Goal: Task Accomplishment & Management: Use online tool/utility

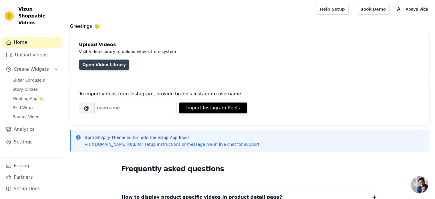
click at [107, 63] on link "Open Video Library" at bounding box center [104, 65] width 50 height 10
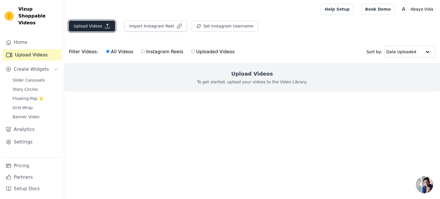
click at [103, 30] on button "Upload Videos" at bounding box center [92, 26] width 46 height 11
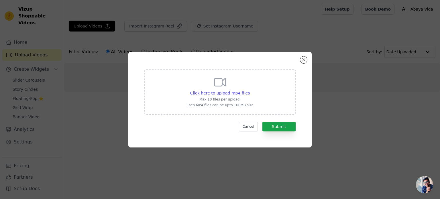
click at [214, 96] on div "Click here to upload mp4 files Max 10 files per upload. Each MP4 files can be u…" at bounding box center [219, 91] width 67 height 32
click at [249, 90] on input "Click here to upload mp4 files Max 10 files per upload. Each MP4 files can be u…" at bounding box center [249, 90] width 0 height 0
click at [220, 94] on span "Click here to upload mp4 files" at bounding box center [220, 93] width 60 height 5
click at [249, 90] on input "Click here to upload mp4 files Max 10 files per upload. Each MP4 files can be u…" at bounding box center [249, 90] width 0 height 0
type input "C:\fakepath\1.mp4"
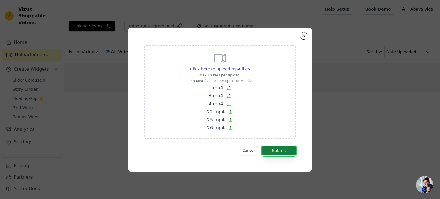
click at [273, 148] on button "Submit" at bounding box center [278, 151] width 33 height 10
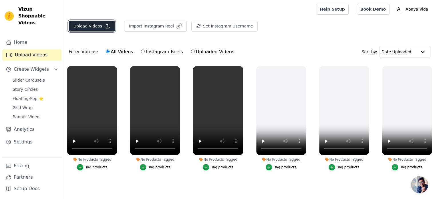
click at [92, 26] on button "Upload Videos" at bounding box center [92, 26] width 46 height 11
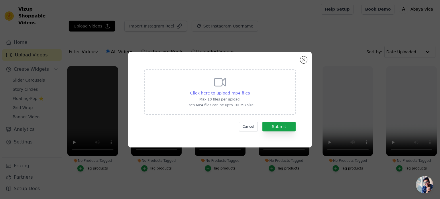
click at [226, 94] on span "Click here to upload mp4 files" at bounding box center [220, 93] width 60 height 5
click at [249, 90] on input "Click here to upload mp4 files Max 10 files per upload. Each MP4 files can be u…" at bounding box center [249, 90] width 0 height 0
type input "C:\fakepath\2.mp4"
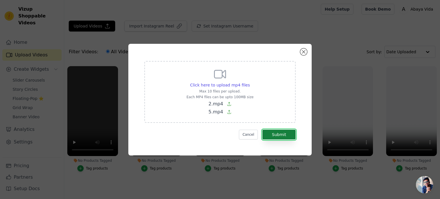
click at [269, 133] on button "Submit" at bounding box center [278, 135] width 33 height 10
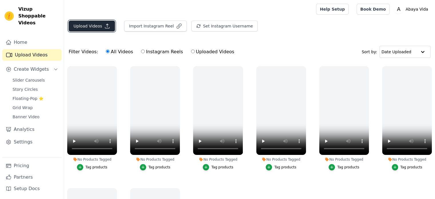
click at [99, 29] on button "Upload Videos" at bounding box center [92, 26] width 46 height 11
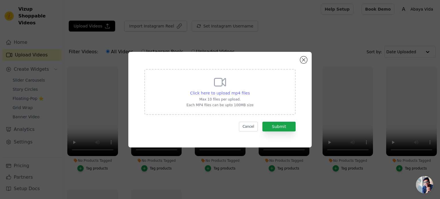
click at [208, 92] on span "Click here to upload mp4 files" at bounding box center [220, 93] width 60 height 5
click at [249, 90] on input "Click here to upload mp4 files Max 10 files per upload. Each MP4 files can be u…" at bounding box center [249, 90] width 0 height 0
type input "C:\fakepath\8.mp4"
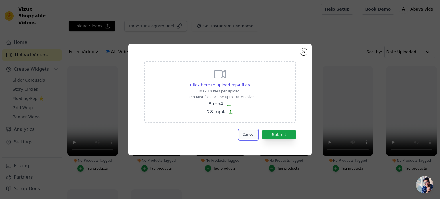
click at [252, 135] on button "Cancel" at bounding box center [248, 135] width 19 height 10
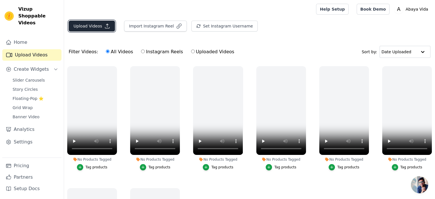
click at [90, 29] on button "Upload Videos" at bounding box center [92, 26] width 46 height 11
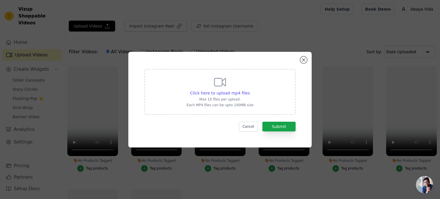
click at [210, 97] on p "Max 10 files per upload." at bounding box center [219, 99] width 67 height 5
click at [249, 90] on input "Click here to upload mp4 files Max 10 files per upload. Each MP4 files can be u…" at bounding box center [249, 90] width 0 height 0
type input "C:\fakepath\8.mp4"
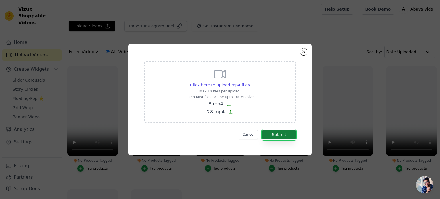
click at [271, 135] on button "Submit" at bounding box center [278, 135] width 33 height 10
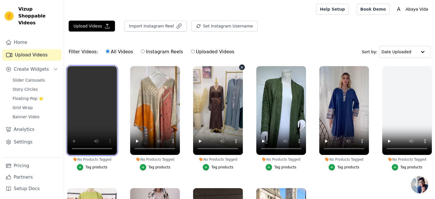
scroll to position [57, 0]
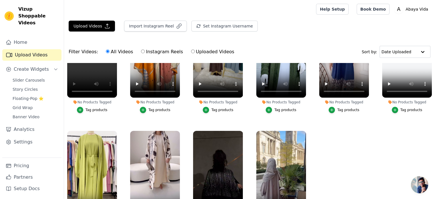
click at [160, 110] on div "Tag products" at bounding box center [160, 110] width 22 height 5
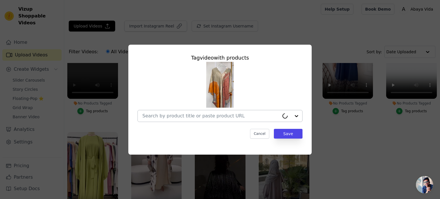
click at [177, 117] on input "No Products Tagged Tag video with products Cancel Save Tag products" at bounding box center [210, 115] width 137 height 5
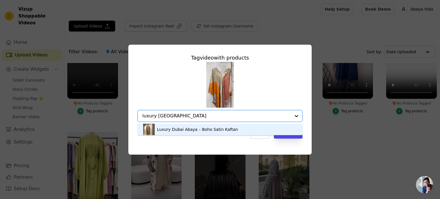
type input "luxury dubai"
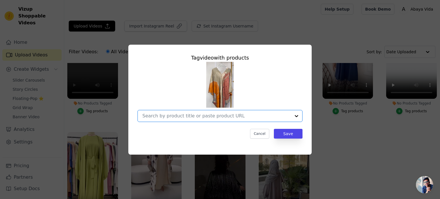
click at [215, 117] on input "No Products Tagged Tag video with products Option undefined, selected. Select i…" at bounding box center [216, 115] width 148 height 5
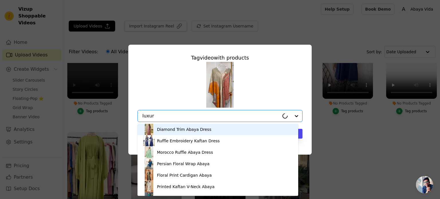
type input "luxury"
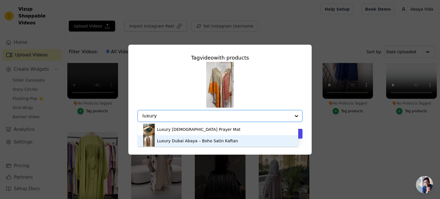
click at [206, 139] on div "Luxury Dubai Abaya – Boho Satin Kaftan" at bounding box center [197, 141] width 81 height 6
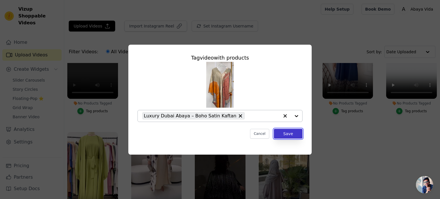
click at [287, 134] on button "Save" at bounding box center [288, 134] width 29 height 10
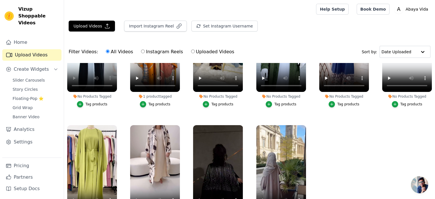
scroll to position [58, 0]
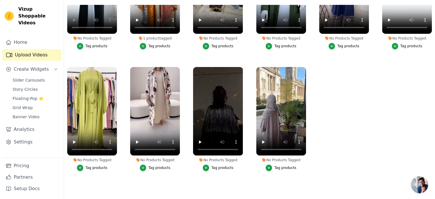
click at [160, 166] on div "Tag products" at bounding box center [160, 167] width 22 height 5
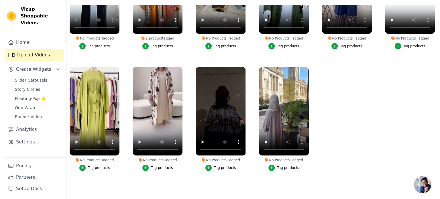
scroll to position [0, 0]
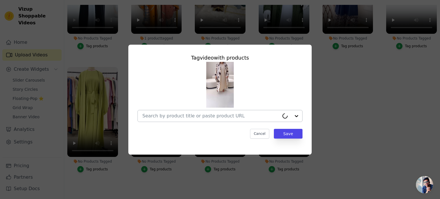
click at [168, 119] on input "No Products Tagged Tag video with products Cancel Save Tag products" at bounding box center [210, 115] width 137 height 5
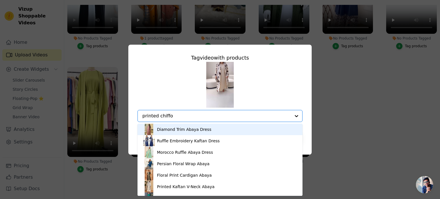
type input "printed chiffon"
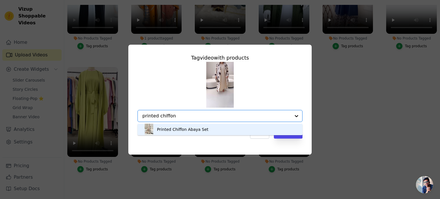
click at [184, 130] on div "Printed Chiffon Abaya Set" at bounding box center [183, 130] width 52 height 6
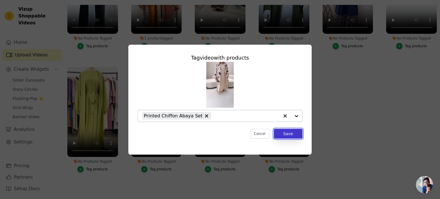
click at [284, 134] on button "Save" at bounding box center [288, 134] width 29 height 10
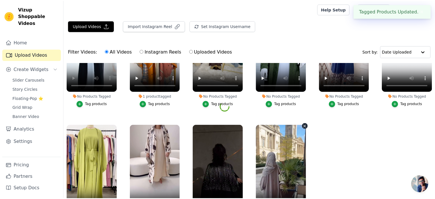
scroll to position [58, 0]
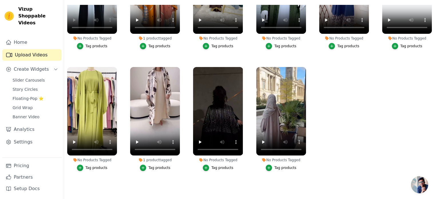
click at [212, 165] on div "Tag products" at bounding box center [223, 167] width 22 height 5
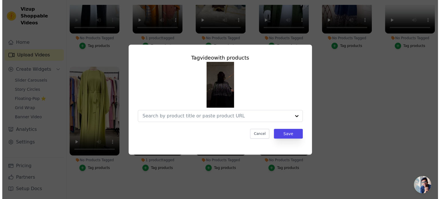
scroll to position [0, 0]
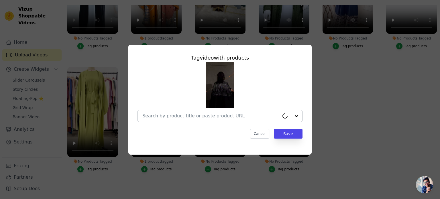
click at [215, 116] on input "No Products Tagged Tag video with products Cancel Save Tag products" at bounding box center [210, 115] width 137 height 5
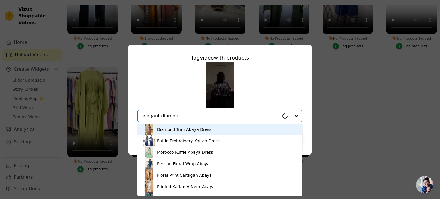
type input "elegant diamond"
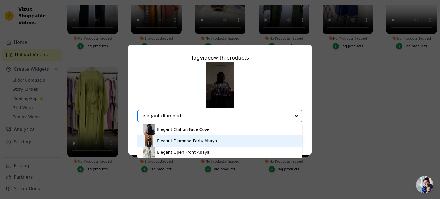
click at [205, 141] on div "Elegant Diamond Party Abaya" at bounding box center [187, 141] width 60 height 6
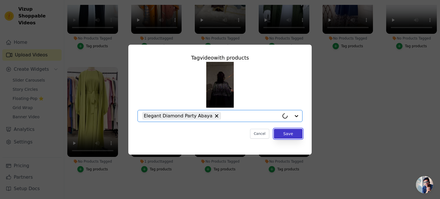
click at [288, 133] on button "Save" at bounding box center [288, 134] width 29 height 10
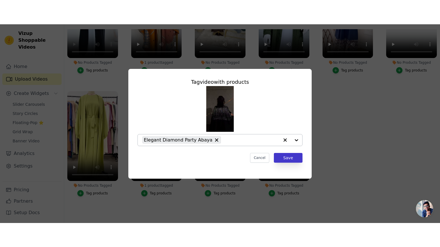
scroll to position [58, 0]
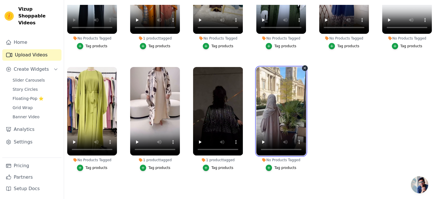
click at [281, 80] on video at bounding box center [281, 111] width 50 height 89
click at [293, 121] on video at bounding box center [281, 111] width 50 height 89
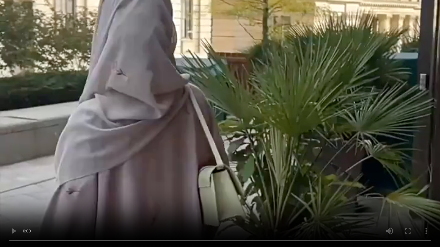
click at [251, 145] on video at bounding box center [220, 123] width 440 height 247
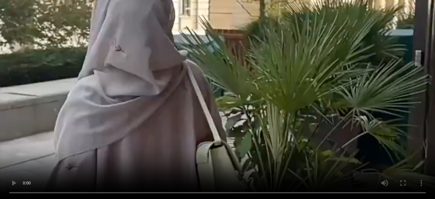
scroll to position [0, 0]
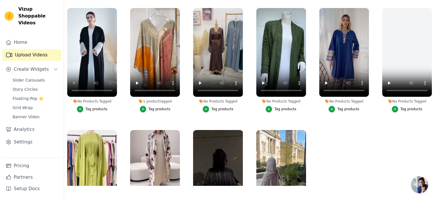
click at [94, 109] on div "Tag products" at bounding box center [97, 109] width 22 height 5
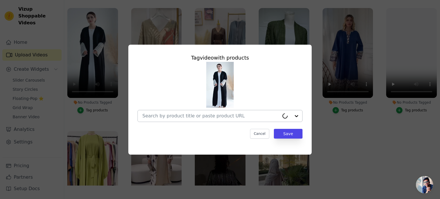
click at [187, 115] on input "No Products Tagged Tag video with products Cancel Save Tag products" at bounding box center [210, 115] width 137 height 5
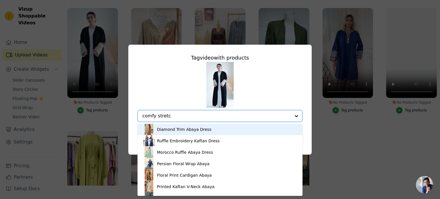
type input "comfy stretch"
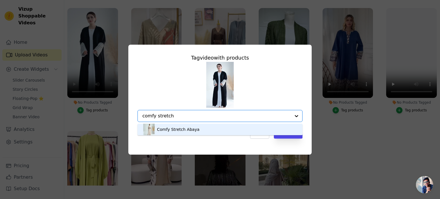
click at [179, 129] on div "Comfy Stretch Abaya" at bounding box center [178, 130] width 42 height 6
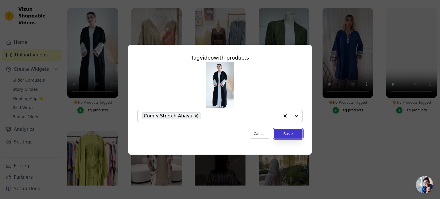
click at [285, 134] on button "Save" at bounding box center [288, 134] width 29 height 10
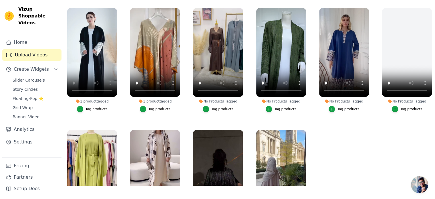
click at [345, 107] on div "Tag products" at bounding box center [349, 109] width 22 height 5
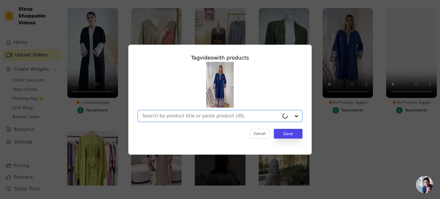
click at [190, 113] on input "No Products Tagged Tag video with products Option undefined, selected. Cancel S…" at bounding box center [210, 115] width 137 height 5
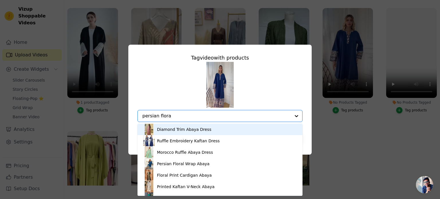
type input "persian floral"
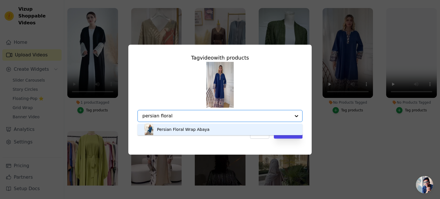
click at [179, 133] on div "Persian Floral Wrap Abaya" at bounding box center [219, 129] width 153 height 11
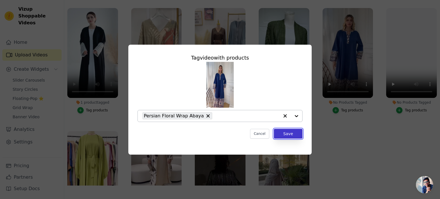
click at [285, 134] on button "Save" at bounding box center [288, 134] width 29 height 10
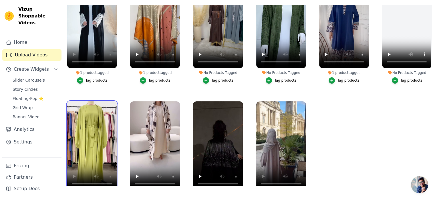
scroll to position [57, 0]
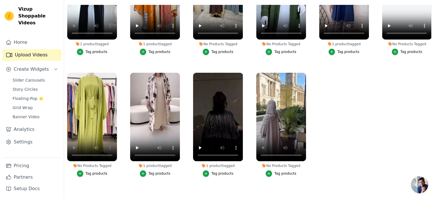
click at [94, 171] on div "Tag products" at bounding box center [97, 173] width 22 height 5
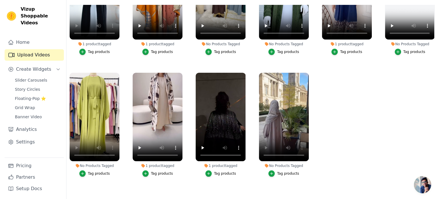
scroll to position [0, 0]
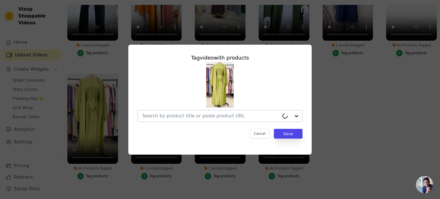
click at [179, 115] on input "No Products Tagged Tag video with products Cancel Save Tag products" at bounding box center [210, 115] width 137 height 5
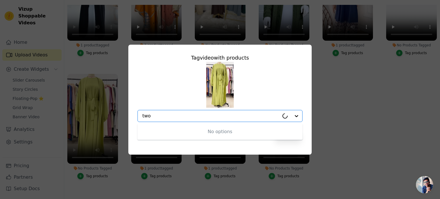
type input "two p"
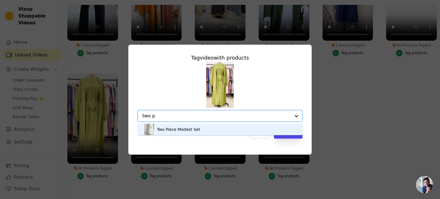
click at [174, 129] on div "Two Piece Modest Set" at bounding box center [178, 130] width 43 height 6
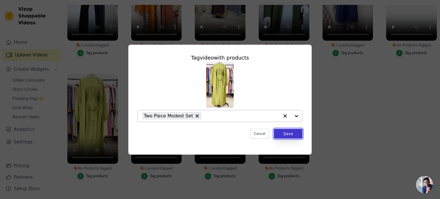
click at [290, 134] on button "Save" at bounding box center [288, 134] width 29 height 10
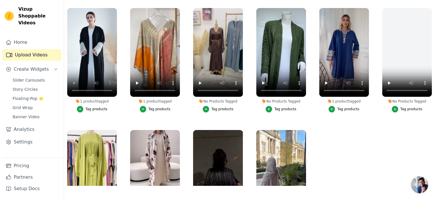
click at [281, 108] on div "Tag products" at bounding box center [286, 109] width 22 height 5
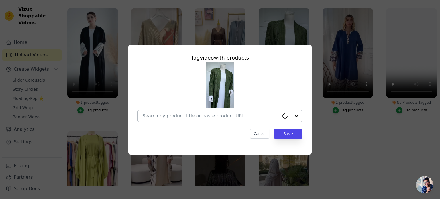
click at [203, 112] on div at bounding box center [210, 115] width 137 height 11
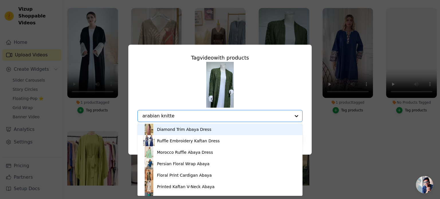
type input "arabian knitted"
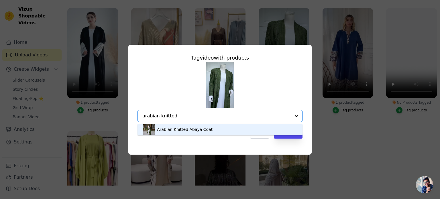
click at [196, 129] on div "Arabian Knitted Abaya Coat" at bounding box center [185, 130] width 56 height 6
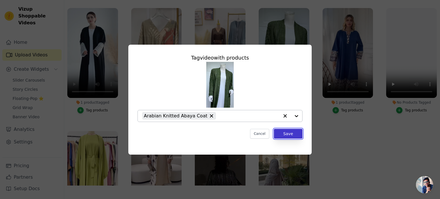
click at [285, 135] on button "Save" at bounding box center [288, 134] width 29 height 10
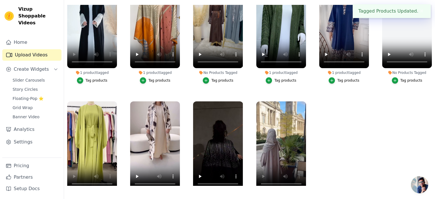
scroll to position [57, 0]
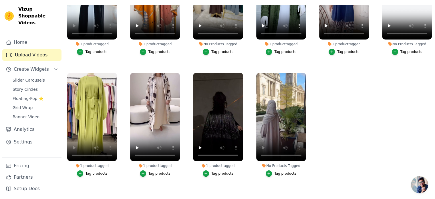
click at [279, 171] on div "Tag products" at bounding box center [286, 173] width 22 height 5
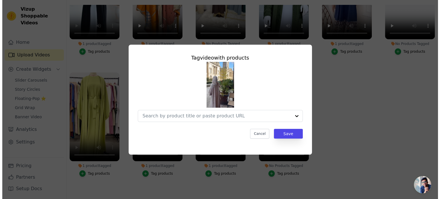
scroll to position [0, 0]
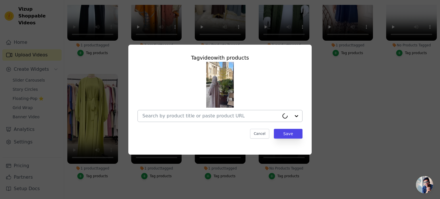
click at [174, 120] on div at bounding box center [210, 115] width 137 height 11
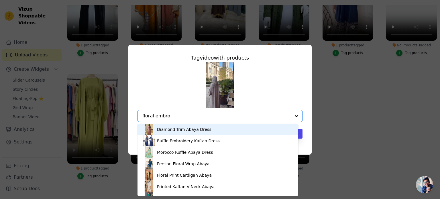
type input "floral embroi"
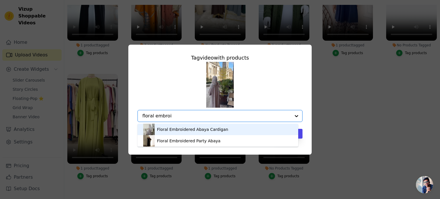
click at [194, 129] on div "Floral Embroidered Abaya Cardigan" at bounding box center [192, 130] width 71 height 6
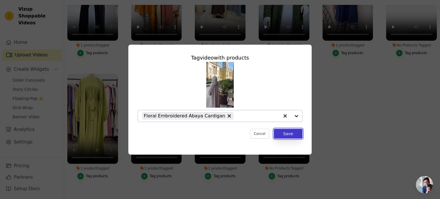
click at [286, 135] on button "Save" at bounding box center [288, 134] width 29 height 10
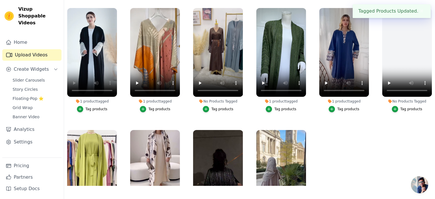
scroll to position [29, 0]
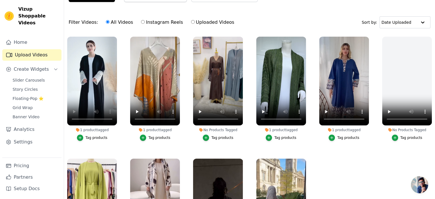
click at [219, 137] on div "Tag products" at bounding box center [223, 137] width 22 height 5
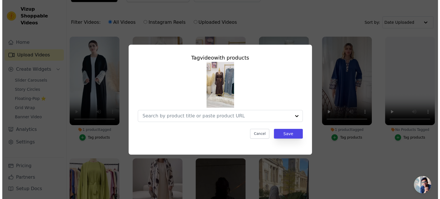
scroll to position [0, 0]
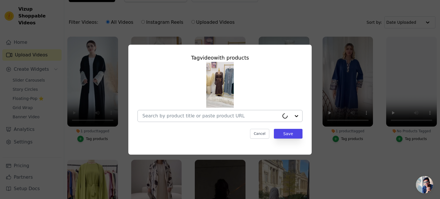
click at [215, 116] on input "No Products Tagged Tag video with products Cancel Save Tag products" at bounding box center [210, 115] width 137 height 5
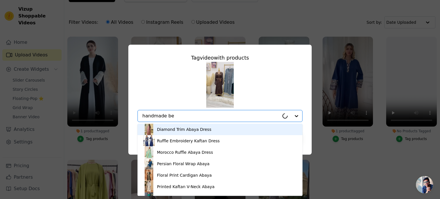
type input "handmade bea"
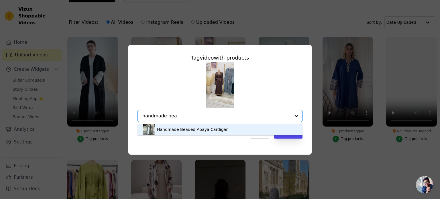
click at [205, 128] on div "Handmade Beaded Abaya Cardigan" at bounding box center [193, 130] width 72 height 6
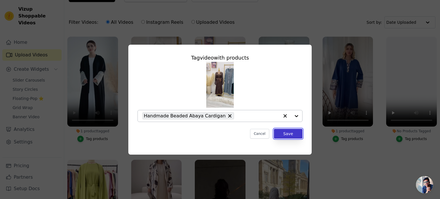
click at [291, 135] on button "Save" at bounding box center [288, 134] width 29 height 10
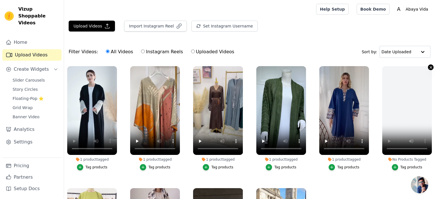
click at [429, 66] on icon "button" at bounding box center [431, 67] width 4 height 4
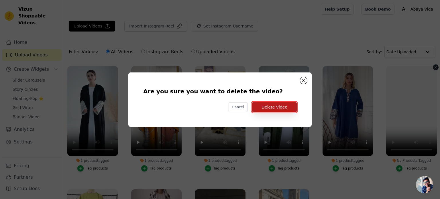
click at [280, 108] on button "Delete Video" at bounding box center [274, 107] width 45 height 10
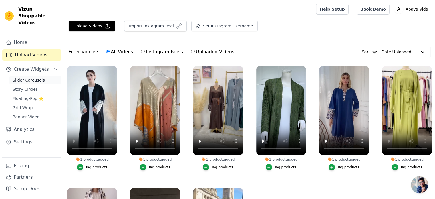
click at [29, 77] on span "Slider Carousels" at bounding box center [29, 80] width 32 height 6
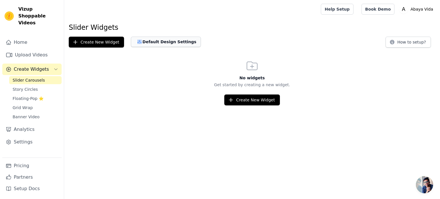
click at [148, 39] on button "Default Design Settings" at bounding box center [166, 42] width 70 height 10
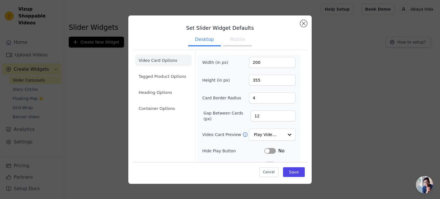
scroll to position [69, 0]
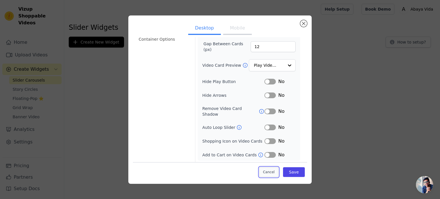
click at [269, 171] on button "Cancel" at bounding box center [268, 172] width 19 height 10
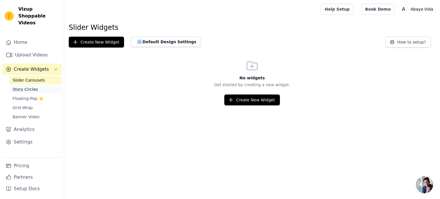
click at [28, 86] on span "Story Circles" at bounding box center [25, 89] width 25 height 6
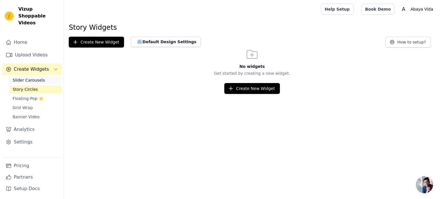
click at [31, 77] on span "Slider Carousels" at bounding box center [29, 80] width 32 height 6
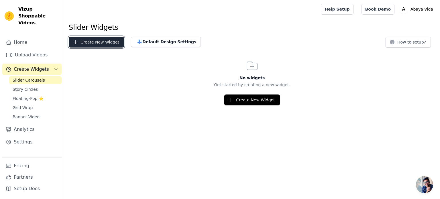
click at [98, 43] on button "Create New Widget" at bounding box center [96, 42] width 55 height 11
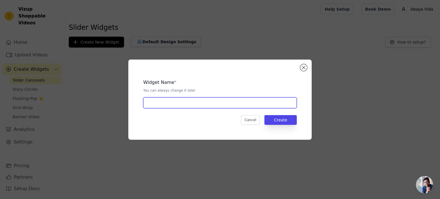
click at [177, 104] on input "text" at bounding box center [219, 102] width 153 height 11
type input "Slider Videos"
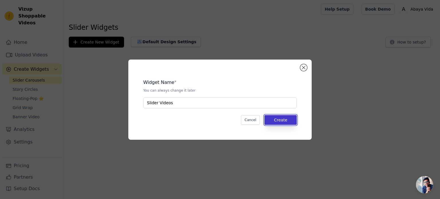
click at [285, 121] on button "Create" at bounding box center [280, 120] width 32 height 10
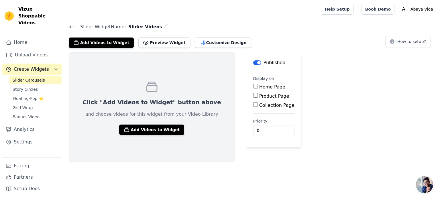
click at [253, 86] on input "Home Page" at bounding box center [255, 86] width 5 height 5
checkbox input "true"
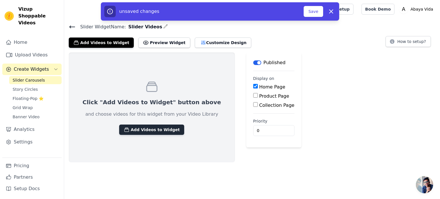
click at [144, 127] on button "Add Videos to Widget" at bounding box center [151, 130] width 65 height 10
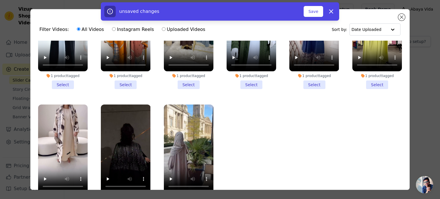
scroll to position [29, 0]
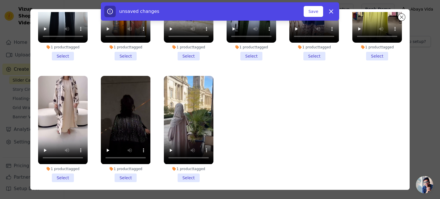
click at [69, 173] on li "1 product tagged Select" at bounding box center [63, 129] width 50 height 106
click at [0, 0] on input "1 product tagged Select" at bounding box center [0, 0] width 0 height 0
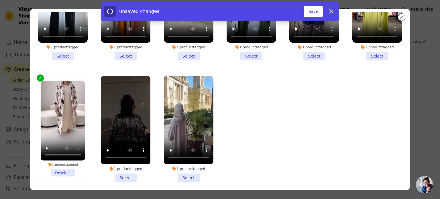
click at [121, 172] on li "1 product tagged Select" at bounding box center [126, 129] width 50 height 106
click at [0, 0] on input "1 product tagged Select" at bounding box center [0, 0] width 0 height 0
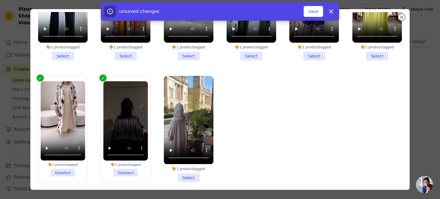
click at [178, 169] on li "1 product tagged Select" at bounding box center [189, 129] width 50 height 106
click at [0, 0] on input "1 product tagged Select" at bounding box center [0, 0] width 0 height 0
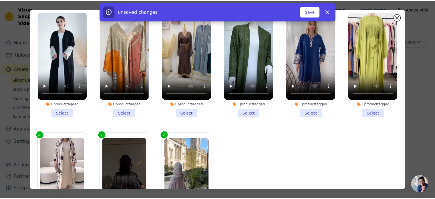
scroll to position [0, 0]
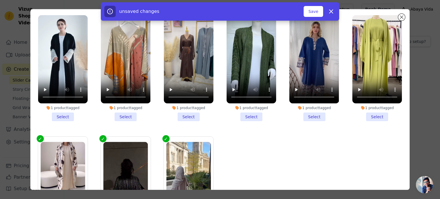
click at [305, 113] on li "1 product tagged Select" at bounding box center [314, 68] width 50 height 106
click at [0, 0] on input "1 product tagged Select" at bounding box center [0, 0] width 0 height 0
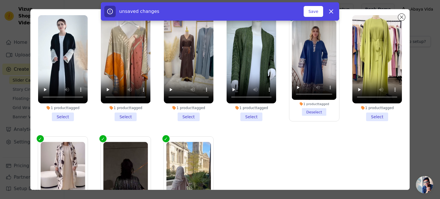
click at [65, 113] on li "1 product tagged Select" at bounding box center [63, 68] width 50 height 106
click at [0, 0] on input "1 product tagged Select" at bounding box center [0, 0] width 0 height 0
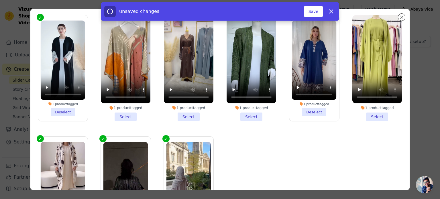
click at [186, 111] on li "1 product tagged Select" at bounding box center [189, 68] width 50 height 106
click at [0, 0] on input "1 product tagged Select" at bounding box center [0, 0] width 0 height 0
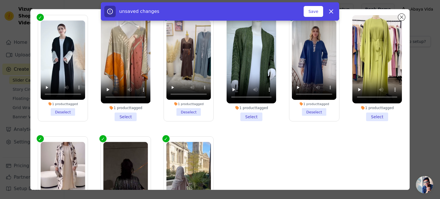
click at [366, 112] on li "1 product tagged Select" at bounding box center [377, 68] width 50 height 106
click at [0, 0] on input "1 product tagged Select" at bounding box center [0, 0] width 0 height 0
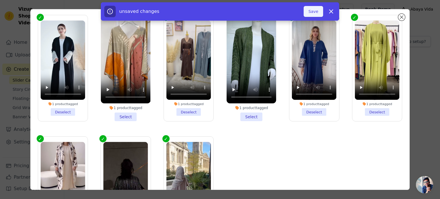
click at [314, 13] on button "Save" at bounding box center [312, 11] width 19 height 11
click at [309, 11] on button "Add To Widget" at bounding box center [304, 11] width 38 height 11
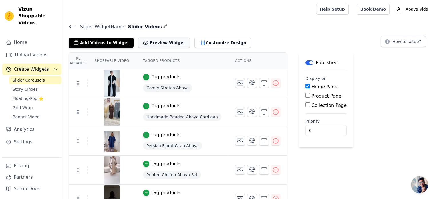
click at [161, 43] on button "Preview Widget" at bounding box center [164, 43] width 52 height 10
click at [215, 43] on button "Customize Design" at bounding box center [223, 43] width 56 height 10
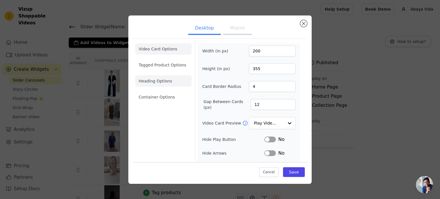
click at [159, 82] on li "Heading Options" at bounding box center [163, 80] width 56 height 11
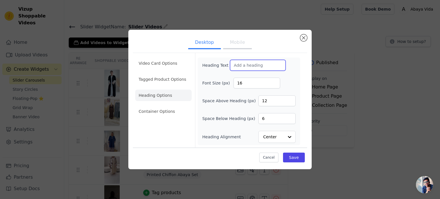
click at [241, 62] on input "Heading Text" at bounding box center [258, 65] width 56 height 11
click at [238, 68] on input "Heading Text" at bounding box center [258, 65] width 56 height 11
click at [255, 82] on input "16" at bounding box center [256, 83] width 47 height 11
click at [247, 63] on input "Heading Text" at bounding box center [258, 65] width 56 height 11
click at [265, 157] on button "Cancel" at bounding box center [268, 158] width 19 height 10
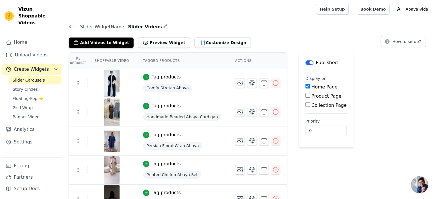
click at [163, 25] on icon "button" at bounding box center [165, 26] width 5 height 5
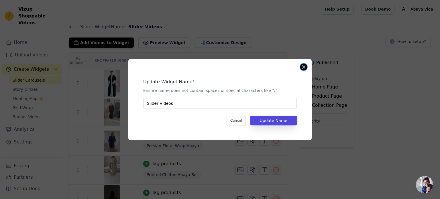
click at [303, 68] on button "Close modal" at bounding box center [303, 67] width 7 height 7
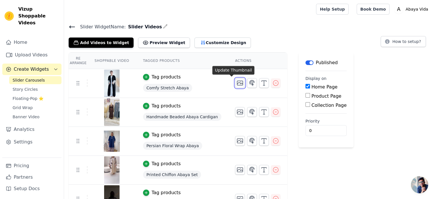
click at [237, 82] on icon "button" at bounding box center [240, 83] width 6 height 4
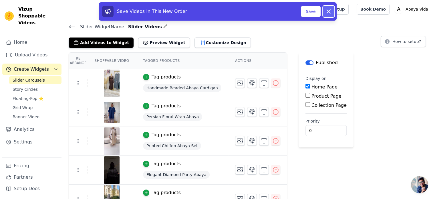
click at [328, 14] on icon at bounding box center [328, 11] width 7 height 7
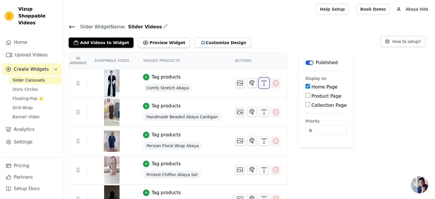
click at [261, 82] on icon "button" at bounding box center [264, 83] width 7 height 7
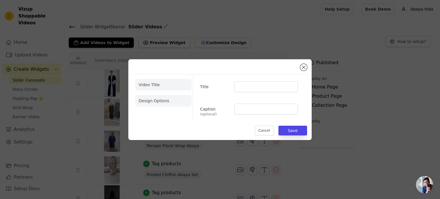
click at [160, 102] on li "Design Options" at bounding box center [163, 100] width 56 height 11
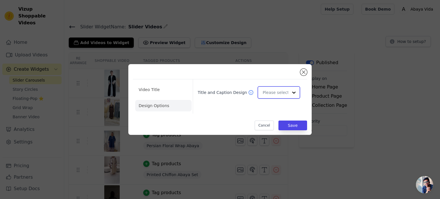
click at [275, 90] on input "Title and Caption Design" at bounding box center [275, 92] width 25 height 11
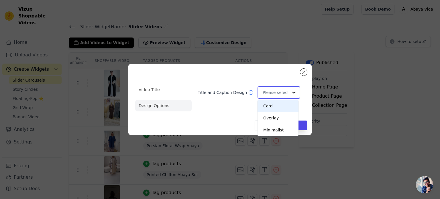
click at [275, 90] on input "Title and Caption Design" at bounding box center [275, 92] width 25 height 11
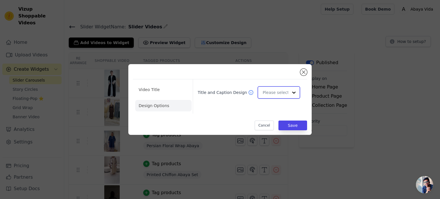
click at [277, 95] on input "Title and Caption Design" at bounding box center [275, 92] width 25 height 11
click at [278, 117] on div "Overlay" at bounding box center [277, 118] width 41 height 12
click at [294, 127] on button "Save" at bounding box center [292, 126] width 29 height 10
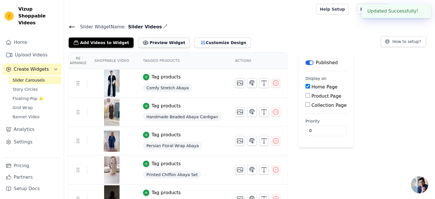
click at [169, 44] on button "Preview Widget" at bounding box center [164, 43] width 52 height 10
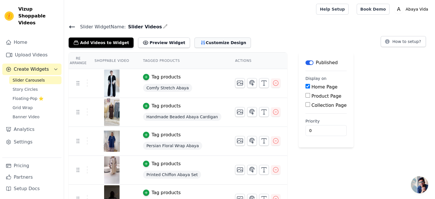
click at [202, 38] on button "Customize Design" at bounding box center [223, 43] width 56 height 10
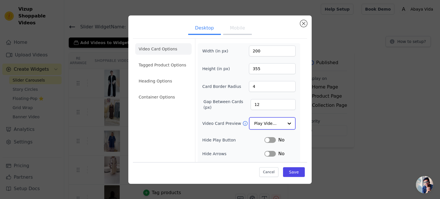
click at [274, 122] on input "Video Card Preview" at bounding box center [268, 123] width 29 height 11
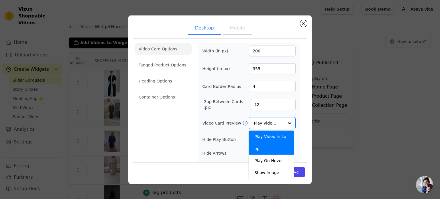
click at [186, 129] on div "Video Card Options Tagged Product Options Heading Options Container Options" at bounding box center [163, 130] width 56 height 182
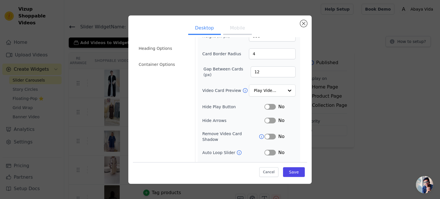
scroll to position [37, 0]
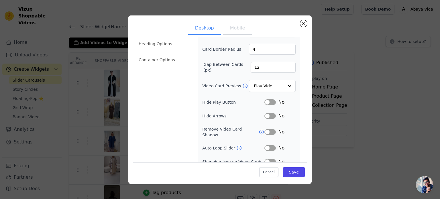
click at [267, 102] on button "Label" at bounding box center [269, 102] width 11 height 6
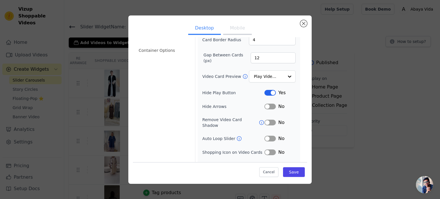
scroll to position [58, 0]
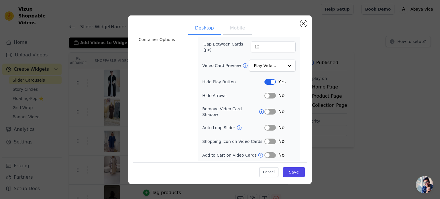
click at [236, 126] on icon at bounding box center [239, 128] width 6 height 6
click at [264, 139] on button "Label" at bounding box center [269, 141] width 11 height 6
click at [264, 155] on button "Label" at bounding box center [269, 155] width 11 height 6
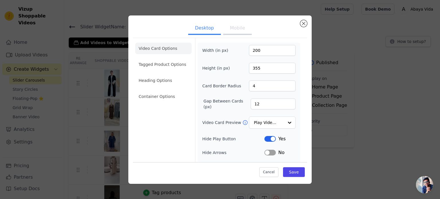
scroll to position [0, 0]
click at [288, 174] on button "Save" at bounding box center [294, 172] width 22 height 10
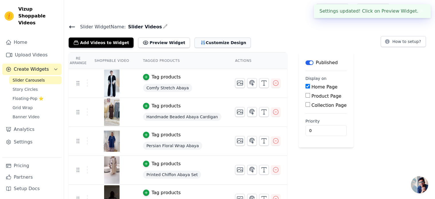
click at [208, 44] on button "Customize Design" at bounding box center [223, 43] width 56 height 10
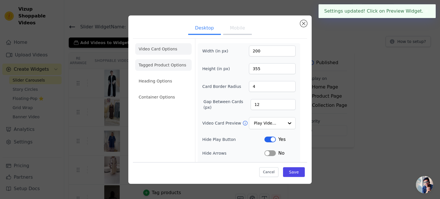
click at [163, 91] on li "Tagged Product Options" at bounding box center [163, 96] width 56 height 11
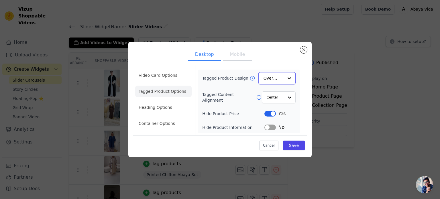
click at [277, 78] on input "Tagged Product Design" at bounding box center [273, 77] width 20 height 11
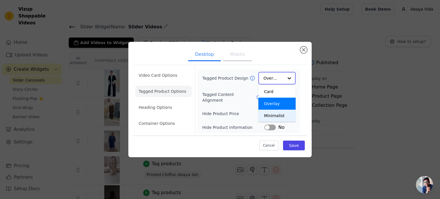
click at [275, 117] on div "Minimalist" at bounding box center [276, 116] width 37 height 12
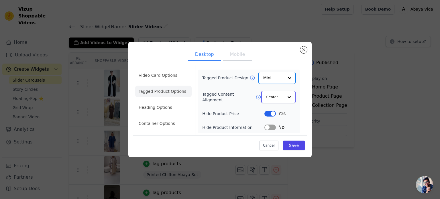
click at [283, 96] on input "Tagged Content Alignment" at bounding box center [274, 96] width 17 height 11
click at [271, 113] on button "Label" at bounding box center [269, 113] width 11 height 6
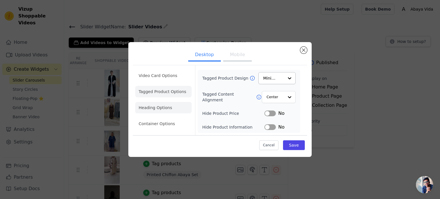
click at [157, 108] on li "Heading Options" at bounding box center [163, 107] width 56 height 11
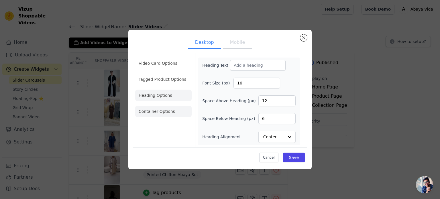
click at [160, 111] on li "Container Options" at bounding box center [163, 111] width 56 height 11
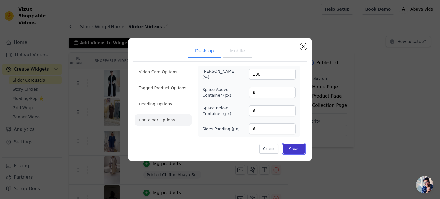
click at [290, 148] on button "Save" at bounding box center [294, 149] width 22 height 10
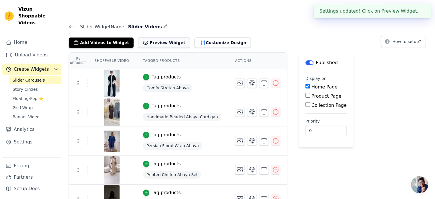
click at [166, 42] on button "Preview Widget" at bounding box center [164, 43] width 52 height 10
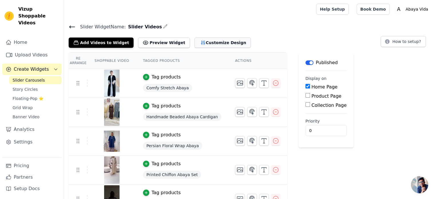
click at [198, 41] on button "Customize Design" at bounding box center [223, 43] width 56 height 10
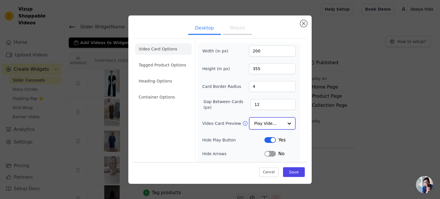
click at [277, 122] on input "Video Card Preview" at bounding box center [268, 123] width 29 height 11
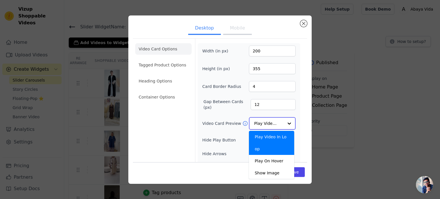
click at [277, 122] on input "Video Card Preview" at bounding box center [268, 123] width 29 height 11
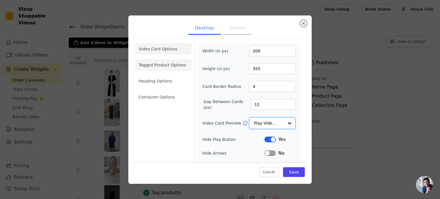
click at [180, 91] on li "Tagged Product Options" at bounding box center [163, 96] width 56 height 11
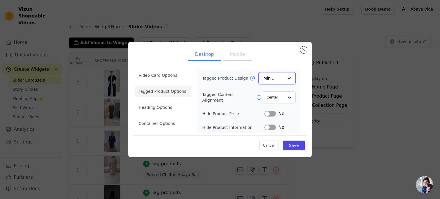
click at [278, 77] on input "Tagged Product Design" at bounding box center [273, 77] width 20 height 11
click at [275, 104] on div "Overlay" at bounding box center [276, 104] width 37 height 12
click at [293, 145] on button "Save" at bounding box center [294, 145] width 22 height 10
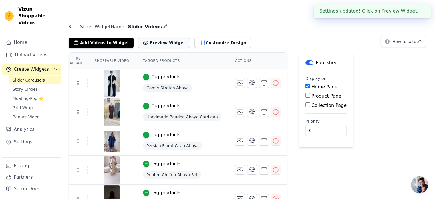
click at [165, 43] on button "Preview Widget" at bounding box center [164, 43] width 52 height 10
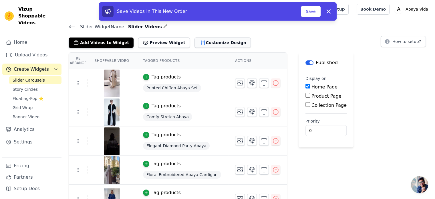
click at [203, 43] on button "Customize Design" at bounding box center [223, 43] width 56 height 10
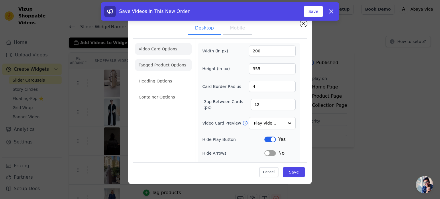
click at [173, 91] on li "Tagged Product Options" at bounding box center [163, 96] width 56 height 11
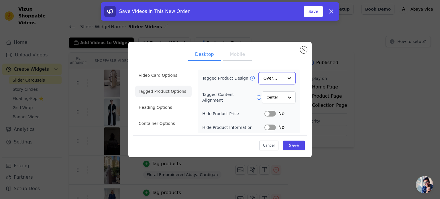
click at [293, 79] on div at bounding box center [288, 77] width 11 height 11
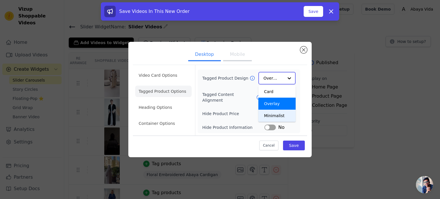
click at [279, 113] on div "Minimalist" at bounding box center [276, 116] width 37 height 12
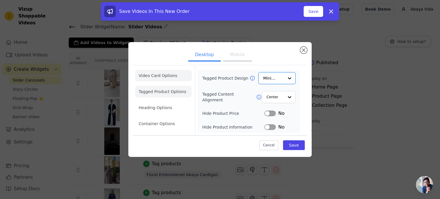
click at [169, 86] on li "Video Card Options" at bounding box center [163, 91] width 56 height 11
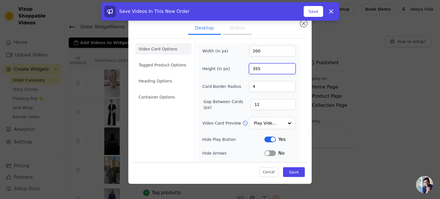
drag, startPoint x: 262, startPoint y: 68, endPoint x: 239, endPoint y: 69, distance: 22.9
click at [239, 69] on div "Height (in px) 355" at bounding box center [248, 68] width 93 height 11
type input "300"
click at [291, 171] on button "Save" at bounding box center [294, 172] width 22 height 10
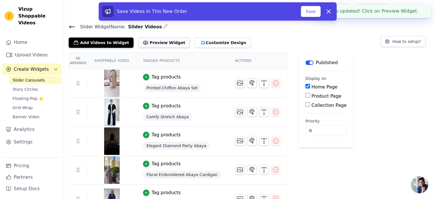
click at [165, 44] on button "Preview Widget" at bounding box center [164, 43] width 52 height 10
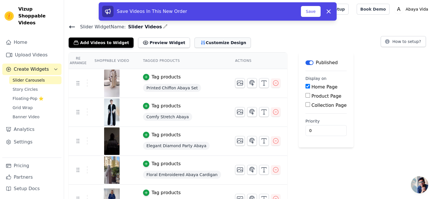
click at [220, 42] on button "Customize Design" at bounding box center [223, 43] width 56 height 10
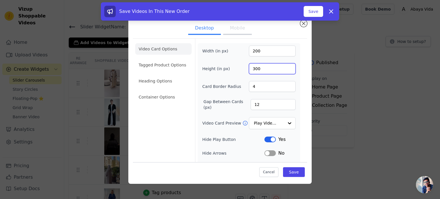
drag, startPoint x: 260, startPoint y: 68, endPoint x: 240, endPoint y: 69, distance: 20.0
click at [240, 69] on div "Height (in px) 300" at bounding box center [248, 68] width 93 height 11
type input "355"
click at [169, 91] on li "Tagged Product Options" at bounding box center [163, 96] width 56 height 11
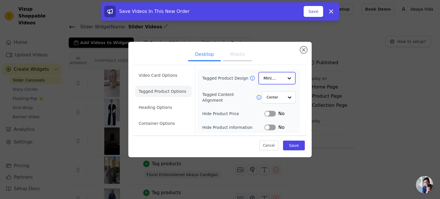
click at [282, 82] on input "Tagged Product Design" at bounding box center [273, 77] width 20 height 11
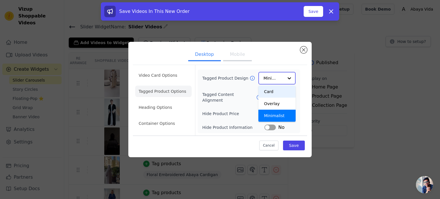
click at [274, 91] on div "Card" at bounding box center [276, 92] width 37 height 12
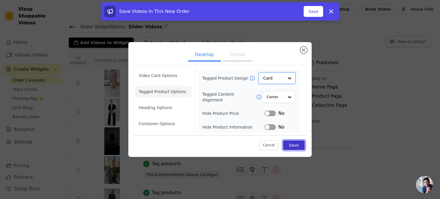
click at [292, 143] on button "Save" at bounding box center [294, 145] width 22 height 10
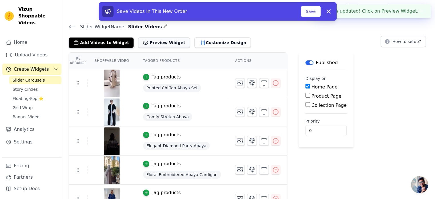
click at [172, 44] on button "Preview Widget" at bounding box center [164, 43] width 52 height 10
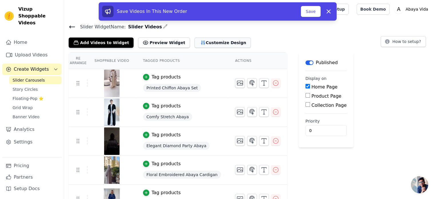
click at [205, 42] on button "Customize Design" at bounding box center [223, 43] width 56 height 10
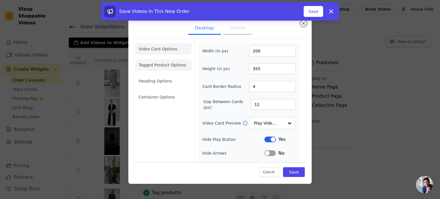
click at [171, 91] on li "Tagged Product Options" at bounding box center [163, 96] width 56 height 11
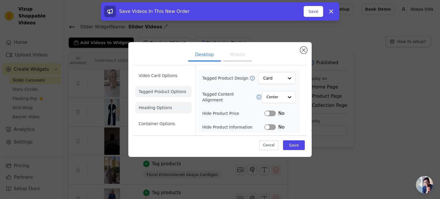
click at [163, 106] on li "Heading Options" at bounding box center [163, 107] width 56 height 11
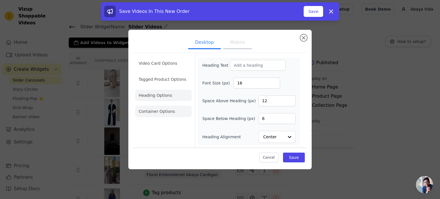
click at [164, 111] on li "Container Options" at bounding box center [163, 111] width 56 height 11
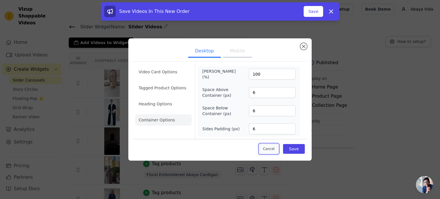
click at [267, 149] on button "Cancel" at bounding box center [268, 149] width 19 height 10
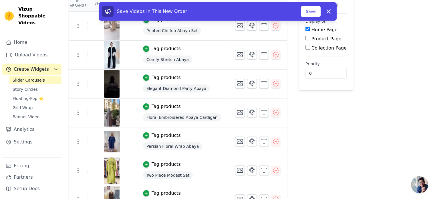
scroll to position [71, 0]
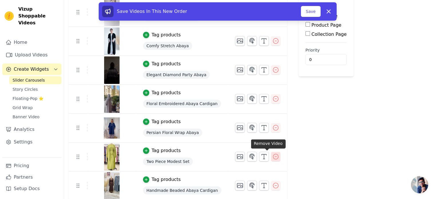
click at [273, 156] on icon "button" at bounding box center [276, 156] width 7 height 7
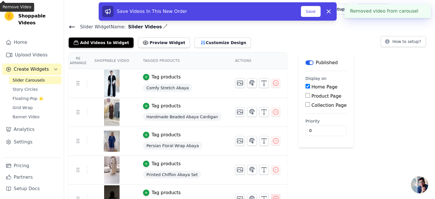
scroll to position [42, 0]
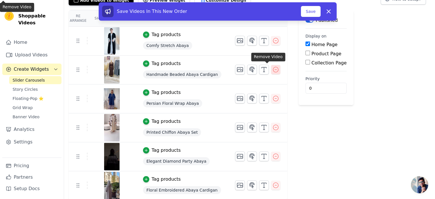
click at [273, 70] on icon "button" at bounding box center [276, 69] width 7 height 7
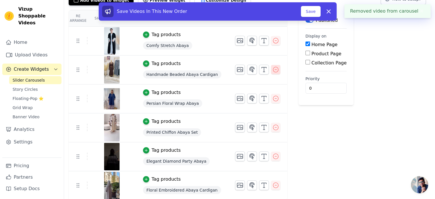
scroll to position [0, 0]
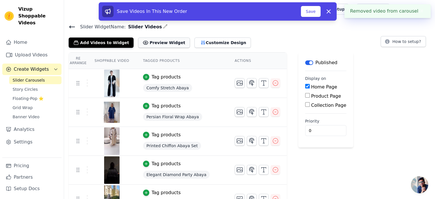
click at [163, 43] on button "Preview Widget" at bounding box center [164, 43] width 52 height 10
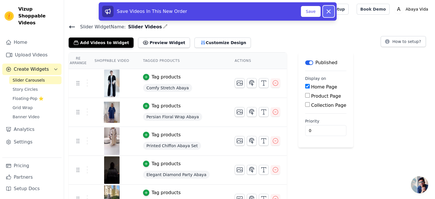
click at [327, 11] on icon at bounding box center [328, 11] width 7 height 7
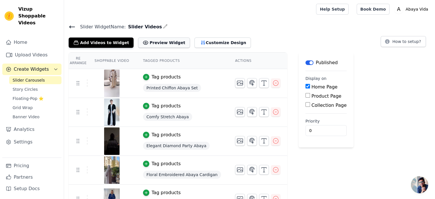
click at [165, 42] on button "Preview Widget" at bounding box center [164, 43] width 52 height 10
click at [210, 42] on button "Customize Design" at bounding box center [223, 43] width 56 height 10
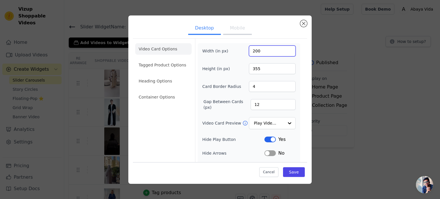
drag, startPoint x: 261, startPoint y: 53, endPoint x: 240, endPoint y: 50, distance: 20.6
click at [240, 50] on div "Width (in px) 200" at bounding box center [248, 51] width 93 height 11
type input "300"
drag, startPoint x: 257, startPoint y: 71, endPoint x: 236, endPoint y: 74, distance: 21.2
click at [236, 74] on div "Width (in px) 300 Height (in px) 355 Card Border Radius 4 Gap Between Cards (px…" at bounding box center [248, 131] width 93 height 171
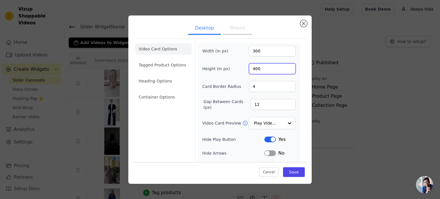
type input "400"
click at [285, 173] on button "Save" at bounding box center [294, 172] width 22 height 10
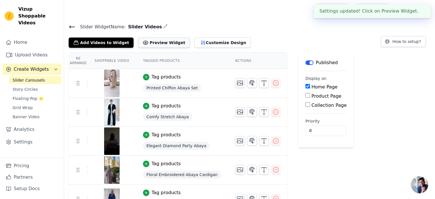
click at [162, 41] on button "Preview Widget" at bounding box center [164, 43] width 52 height 10
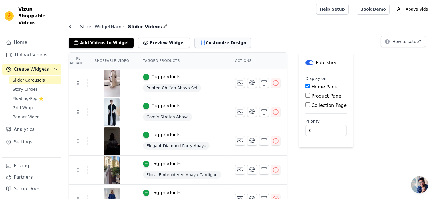
click at [202, 40] on button "Customize Design" at bounding box center [223, 43] width 56 height 10
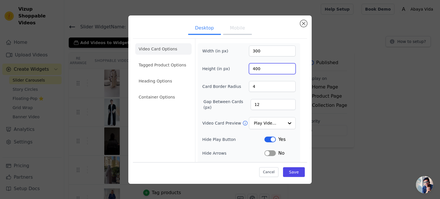
drag, startPoint x: 260, startPoint y: 70, endPoint x: 239, endPoint y: 70, distance: 20.6
click at [238, 70] on div "Height (in px) 400" at bounding box center [248, 68] width 93 height 11
type input "550"
click at [291, 171] on button "Save" at bounding box center [294, 172] width 22 height 10
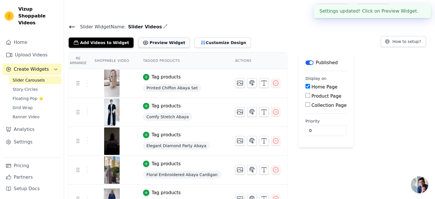
click at [163, 43] on button "Preview Widget" at bounding box center [164, 43] width 52 height 10
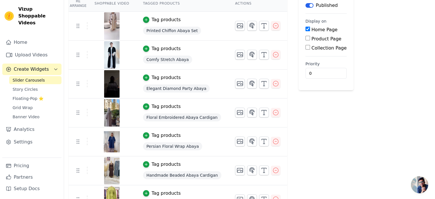
scroll to position [71, 0]
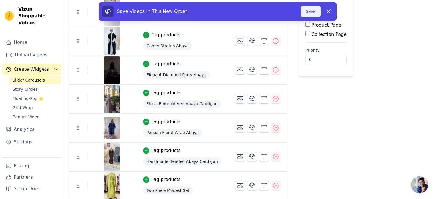
click at [310, 9] on button "Save" at bounding box center [310, 11] width 19 height 11
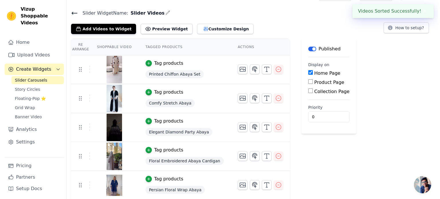
scroll to position [0, 0]
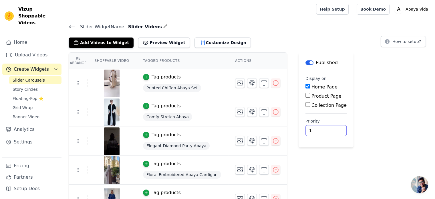
type input "1"
click at [319, 128] on input "1" at bounding box center [326, 130] width 41 height 11
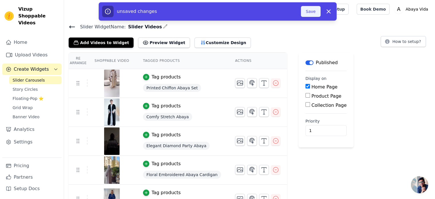
click at [313, 15] on button "Save" at bounding box center [310, 11] width 19 height 11
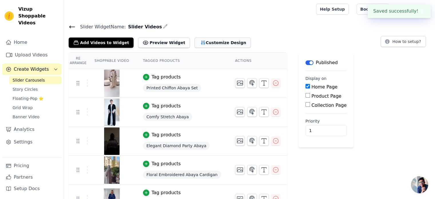
click at [195, 41] on button "Customize Design" at bounding box center [223, 43] width 56 height 10
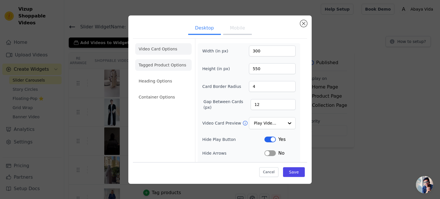
click at [167, 91] on li "Tagged Product Options" at bounding box center [163, 96] width 56 height 11
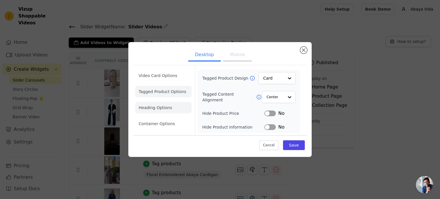
click at [165, 107] on li "Heading Options" at bounding box center [163, 107] width 56 height 11
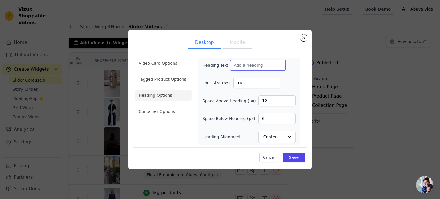
click at [256, 66] on input "Heading Text" at bounding box center [258, 65] width 56 height 11
click at [272, 156] on button "Cancel" at bounding box center [268, 158] width 19 height 10
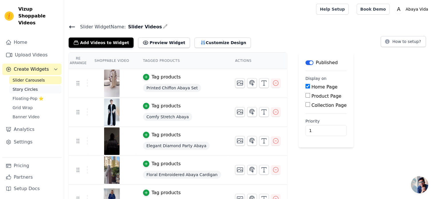
click at [31, 86] on span "Story Circles" at bounding box center [25, 89] width 25 height 6
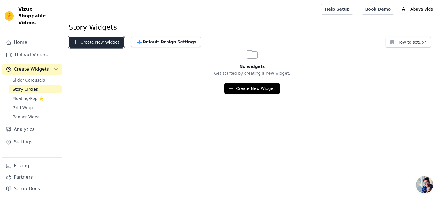
click at [102, 43] on button "Create New Widget" at bounding box center [96, 42] width 55 height 11
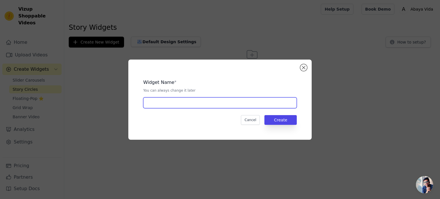
click at [181, 106] on input "text" at bounding box center [219, 102] width 153 height 11
type input "Stories"
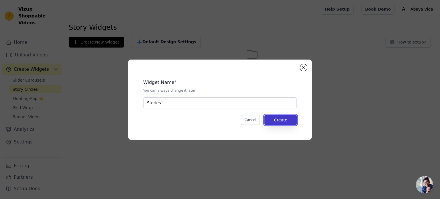
click at [271, 119] on button "Create" at bounding box center [280, 120] width 32 height 10
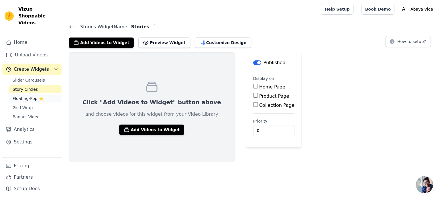
click at [24, 96] on span "Floating-Pop ⭐" at bounding box center [28, 99] width 31 height 6
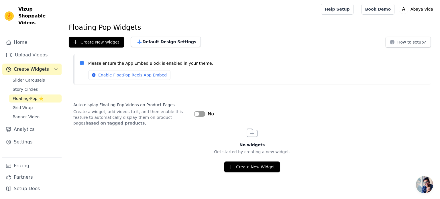
click at [198, 114] on button "Label" at bounding box center [199, 114] width 11 height 6
click at [139, 76] on link "Enable FloatPop Reels App Embed" at bounding box center [129, 75] width 82 height 10
click at [26, 105] on span "Grid Wrap" at bounding box center [23, 108] width 20 height 6
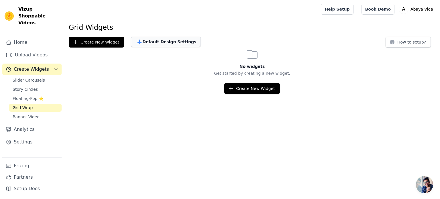
click at [154, 41] on button "Default Design Settings" at bounding box center [166, 42] width 70 height 10
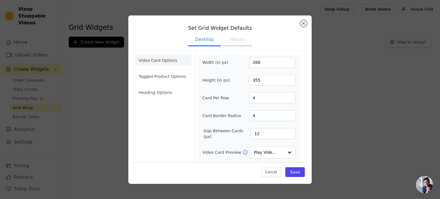
click at [235, 40] on button "Mobile" at bounding box center [237, 40] width 29 height 13
click at [211, 41] on button "Desktop" at bounding box center [204, 40] width 33 height 13
click at [302, 24] on button "Close modal" at bounding box center [303, 23] width 7 height 7
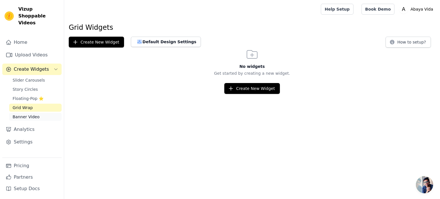
click at [28, 114] on span "Banner Video" at bounding box center [26, 117] width 27 height 6
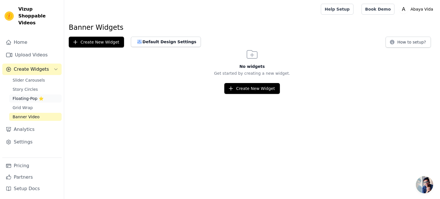
click at [27, 96] on span "Floating-Pop ⭐" at bounding box center [28, 99] width 31 height 6
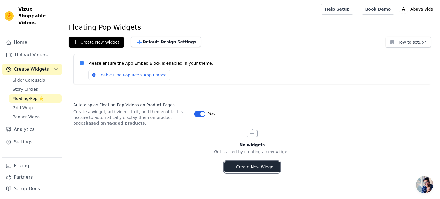
click at [250, 167] on button "Create New Widget" at bounding box center [251, 166] width 55 height 11
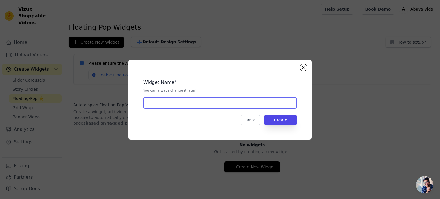
click at [193, 104] on input "text" at bounding box center [219, 102] width 153 height 11
type input "Popup videos"
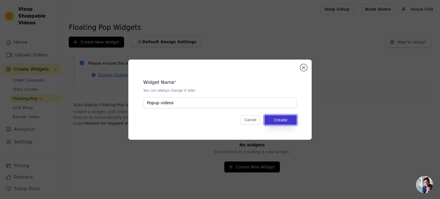
click at [289, 123] on button "Create" at bounding box center [280, 120] width 32 height 10
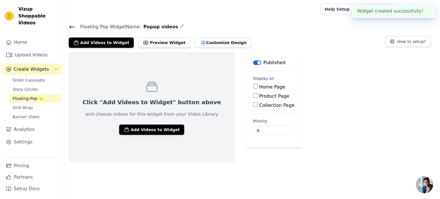
click at [253, 95] on input "Product Page" at bounding box center [255, 95] width 5 height 5
checkbox input "true"
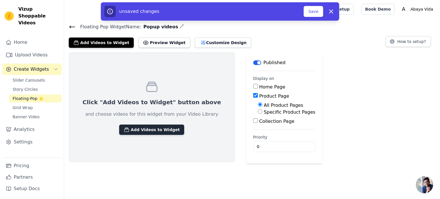
click at [134, 128] on button "Add Videos to Widget" at bounding box center [151, 130] width 65 height 10
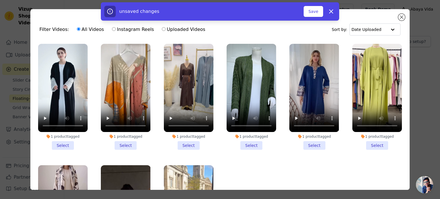
click at [66, 143] on li "1 product tagged Select" at bounding box center [63, 97] width 50 height 106
click at [0, 0] on input "1 product tagged Select" at bounding box center [0, 0] width 0 height 0
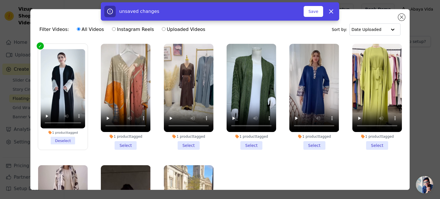
click at [122, 142] on li "1 product tagged Select" at bounding box center [126, 97] width 50 height 106
click at [0, 0] on input "1 product tagged Select" at bounding box center [0, 0] width 0 height 0
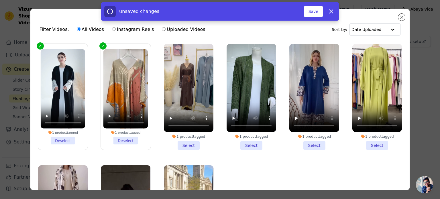
drag, startPoint x: 183, startPoint y: 141, endPoint x: 208, endPoint y: 142, distance: 25.2
click at [184, 141] on li "1 product tagged Select" at bounding box center [189, 97] width 50 height 106
click at [0, 0] on input "1 product tagged Select" at bounding box center [0, 0] width 0 height 0
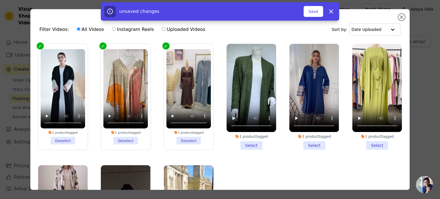
click at [246, 144] on li "1 product tagged Select" at bounding box center [251, 97] width 50 height 106
click at [0, 0] on input "1 product tagged Select" at bounding box center [0, 0] width 0 height 0
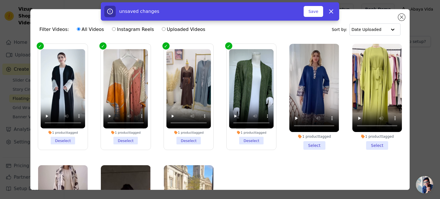
drag, startPoint x: 305, startPoint y: 145, endPoint x: 325, endPoint y: 143, distance: 20.4
click at [306, 144] on li "1 product tagged Select" at bounding box center [314, 97] width 50 height 106
click at [0, 0] on input "1 product tagged Select" at bounding box center [0, 0] width 0 height 0
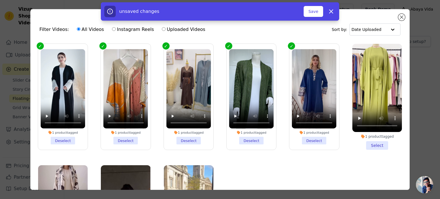
drag, startPoint x: 368, startPoint y: 142, endPoint x: 306, endPoint y: 149, distance: 62.3
click at [368, 142] on li "1 product tagged Select" at bounding box center [377, 97] width 50 height 106
click at [0, 0] on input "1 product tagged Select" at bounding box center [0, 0] width 0 height 0
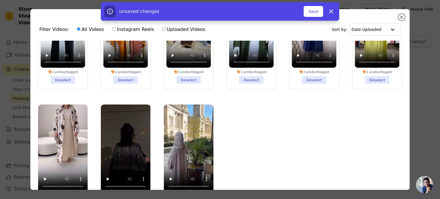
scroll to position [29, 0]
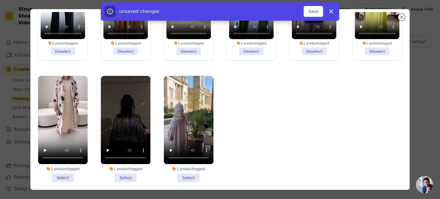
click at [59, 173] on li "1 product tagged Select" at bounding box center [63, 129] width 50 height 106
click at [0, 0] on input "1 product tagged Select" at bounding box center [0, 0] width 0 height 0
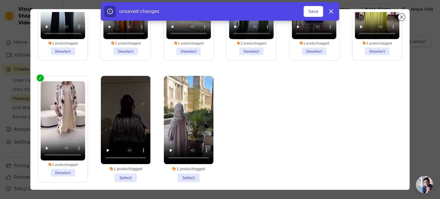
drag, startPoint x: 126, startPoint y: 173, endPoint x: 183, endPoint y: 172, distance: 57.3
click at [126, 173] on li "1 product tagged Select" at bounding box center [126, 129] width 50 height 106
click at [0, 0] on input "1 product tagged Select" at bounding box center [0, 0] width 0 height 0
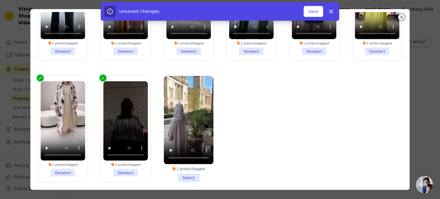
click at [187, 172] on li "1 product tagged Select" at bounding box center [189, 129] width 50 height 106
click at [0, 0] on input "1 product tagged Select" at bounding box center [0, 0] width 0 height 0
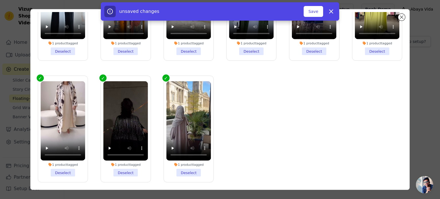
scroll to position [0, 0]
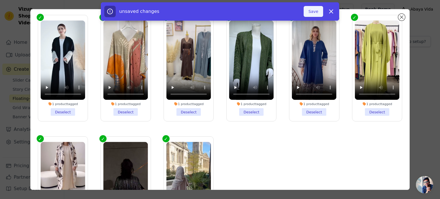
click at [310, 12] on button "Save" at bounding box center [312, 11] width 19 height 11
click at [313, 10] on button "Save" at bounding box center [312, 11] width 19 height 11
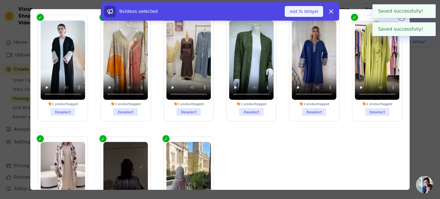
click at [305, 12] on button "Add To Widget" at bounding box center [304, 11] width 38 height 11
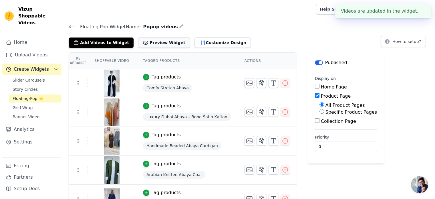
click at [157, 41] on button "Preview Widget" at bounding box center [164, 43] width 52 height 10
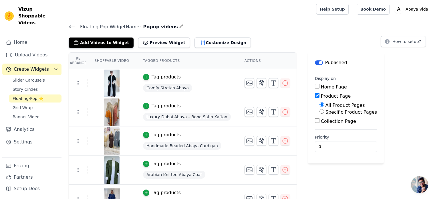
click at [320, 111] on input "Specific Product Pages" at bounding box center [322, 111] width 5 height 5
radio input "true"
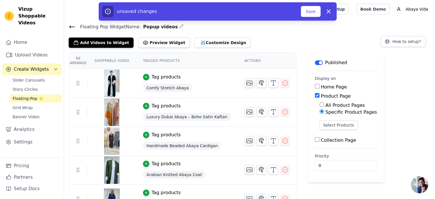
click at [320, 105] on input "All Product Pages" at bounding box center [322, 104] width 5 height 5
radio input "true"
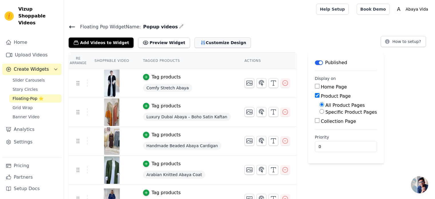
click at [212, 43] on button "Customize Design" at bounding box center [223, 43] width 56 height 10
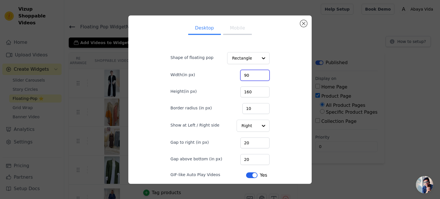
drag, startPoint x: 250, startPoint y: 75, endPoint x: 236, endPoint y: 76, distance: 13.5
click at [236, 76] on div "Width(in px) 90" at bounding box center [219, 75] width 99 height 12
type input "120"
drag, startPoint x: 252, startPoint y: 91, endPoint x: 227, endPoint y: 92, distance: 24.4
click at [227, 92] on div "Height(in px) 160" at bounding box center [219, 91] width 99 height 12
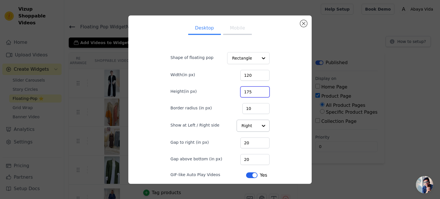
type input "175"
click at [257, 126] on div at bounding box center [262, 125] width 11 height 11
click at [283, 119] on div "Desktop Mobile Shape of floating pop Rectangle Width(in px) 120 Height(in px) 1…" at bounding box center [220, 99] width 174 height 159
drag, startPoint x: 249, startPoint y: 143, endPoint x: 235, endPoint y: 145, distance: 14.5
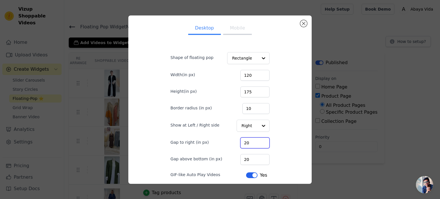
click at [235, 145] on div "Gap to right (in px) 20" at bounding box center [219, 142] width 99 height 12
drag, startPoint x: 249, startPoint y: 157, endPoint x: 240, endPoint y: 153, distance: 9.6
click at [234, 158] on div "Gap above bottom (in px) 20" at bounding box center [219, 159] width 99 height 12
drag, startPoint x: 250, startPoint y: 144, endPoint x: 226, endPoint y: 145, distance: 23.8
click at [227, 145] on div "Gap to right (in px) 25" at bounding box center [219, 142] width 99 height 12
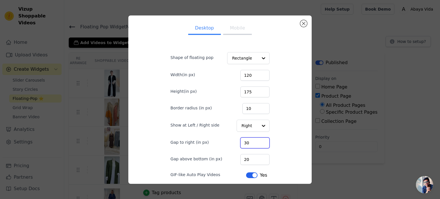
type input "30"
drag, startPoint x: 251, startPoint y: 158, endPoint x: 220, endPoint y: 159, distance: 31.5
click at [222, 160] on div "Gap above bottom (in px) 20" at bounding box center [219, 159] width 99 height 12
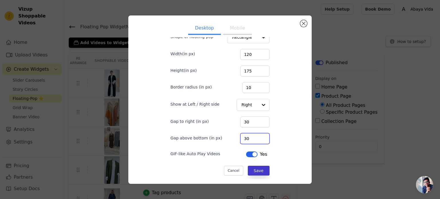
type input "30"
click at [251, 169] on button "Save" at bounding box center [259, 171] width 22 height 10
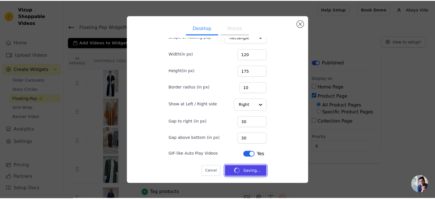
scroll to position [0, 0]
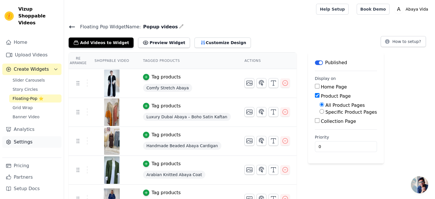
click at [29, 136] on link "Settings" at bounding box center [31, 141] width 59 height 11
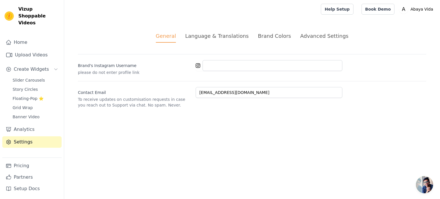
click at [276, 36] on div "Brand Colors" at bounding box center [274, 36] width 33 height 8
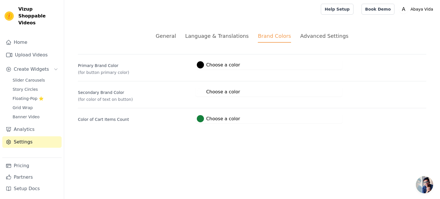
click at [200, 119] on div at bounding box center [200, 118] width 7 height 7
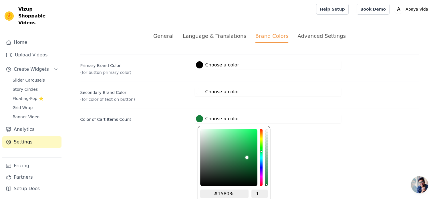
type input "#bce5cb"
type input "#badfc8"
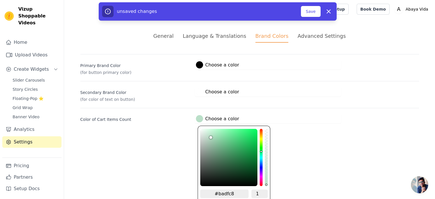
type input "#b4d3bf"
type input "#abc5b5"
type input "#a4b8ac"
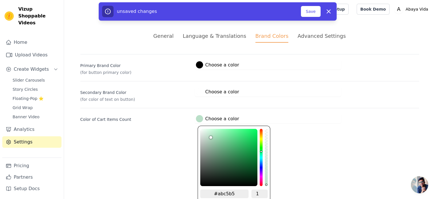
type input "#a4b8ac"
type input "#98a99f"
type input "#8b978f"
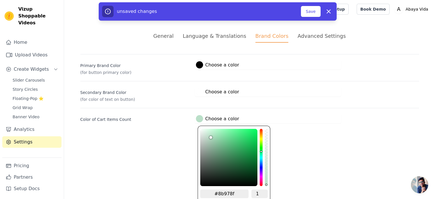
type input "#7e8882"
type input "#737a75"
type input "#666967"
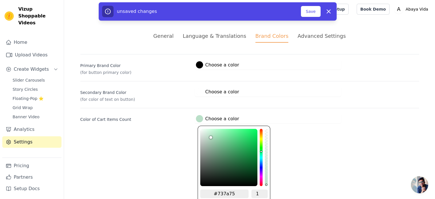
type input "#666967"
type input "#515151"
type input "#414141"
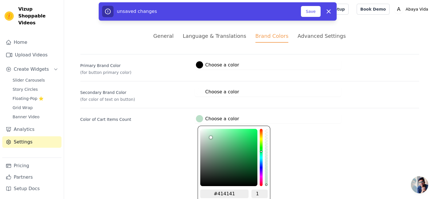
type input "#313131"
type input "#212121"
type input "#0e0e0e"
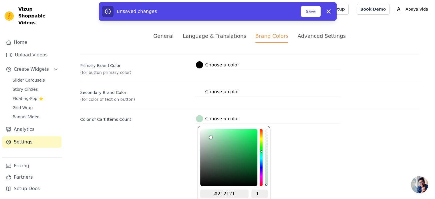
type input "#0e0e0e"
type input "#010101"
type input "#000000"
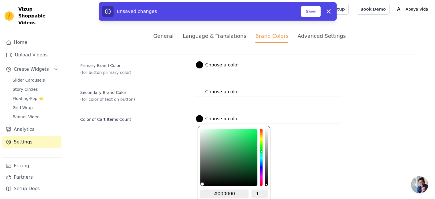
drag, startPoint x: 209, startPoint y: 135, endPoint x: 147, endPoint y: 208, distance: 96.1
click at [147, 137] on html "Vizup Shoppable Videos Home Upload Videos Create Widgets Slider Carousels Story…" at bounding box center [217, 68] width 435 height 137
drag, startPoint x: 149, startPoint y: 155, endPoint x: 151, endPoint y: 152, distance: 3.3
click at [150, 137] on html "Vizup Shoppable Videos Home Upload Videos Create Widgets Slider Carousels Story…" at bounding box center [217, 68] width 435 height 137
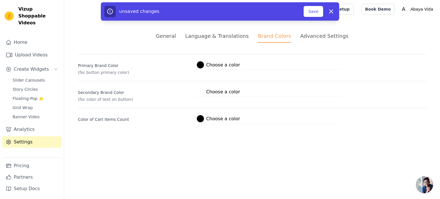
click at [326, 39] on div "Advanced Settings" at bounding box center [324, 36] width 48 height 8
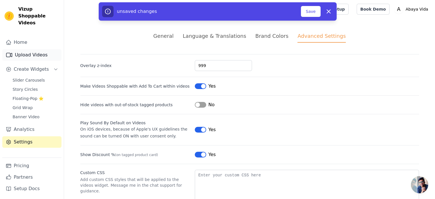
click at [30, 49] on link "Upload Videos" at bounding box center [31, 54] width 59 height 11
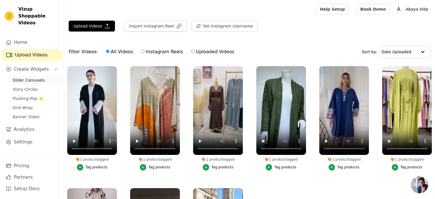
click at [42, 76] on link "Slider Carousels" at bounding box center [35, 80] width 52 height 8
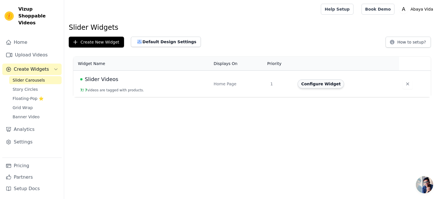
click at [322, 85] on button "Configure Widget" at bounding box center [320, 83] width 46 height 9
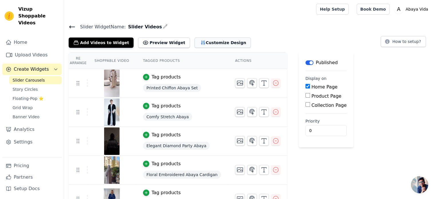
click at [206, 44] on button "Customize Design" at bounding box center [223, 43] width 56 height 10
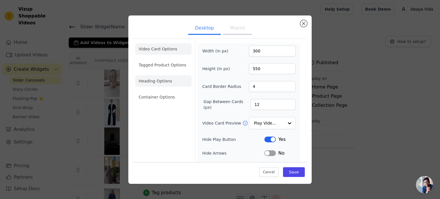
click at [159, 82] on li "Heading Options" at bounding box center [163, 80] width 56 height 11
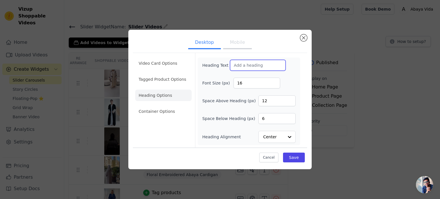
click at [254, 64] on input "Heading Text" at bounding box center [258, 65] width 56 height 11
click at [179, 110] on li "Container Options" at bounding box center [163, 111] width 56 height 11
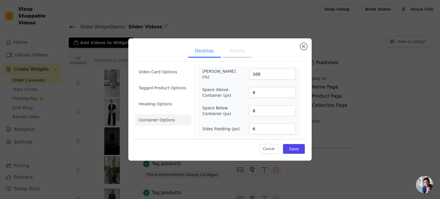
click at [235, 51] on button "Mobile" at bounding box center [237, 51] width 29 height 13
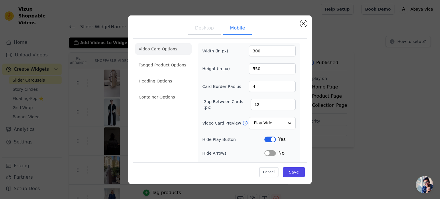
click at [203, 27] on button "Desktop" at bounding box center [204, 28] width 33 height 13
click at [237, 27] on button "Mobile" at bounding box center [237, 28] width 29 height 13
click at [205, 25] on button "Desktop" at bounding box center [204, 28] width 33 height 13
click at [167, 91] on li "Tagged Product Options" at bounding box center [163, 96] width 56 height 11
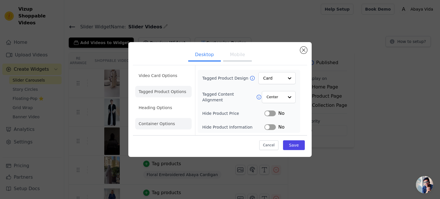
click at [165, 125] on li "Container Options" at bounding box center [163, 123] width 56 height 11
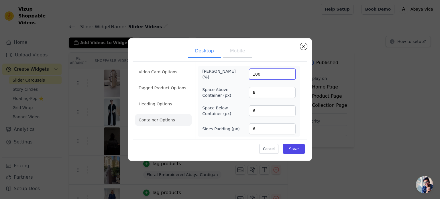
drag, startPoint x: 265, startPoint y: 73, endPoint x: 241, endPoint y: 73, distance: 23.8
click at [241, 73] on div "[PERSON_NAME] (%) 100" at bounding box center [248, 73] width 93 height 11
type input "120"
click at [293, 147] on button "Save" at bounding box center [294, 149] width 22 height 10
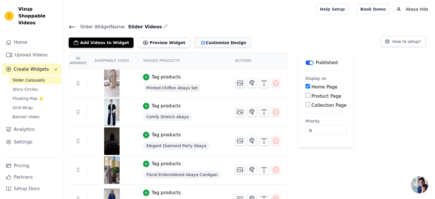
click at [195, 45] on button "Customize Design" at bounding box center [223, 43] width 56 height 10
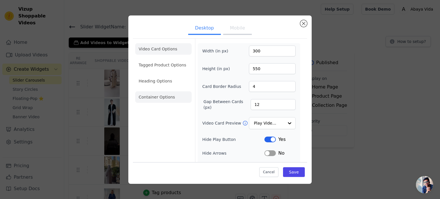
click at [157, 98] on li "Container Options" at bounding box center [163, 96] width 56 height 11
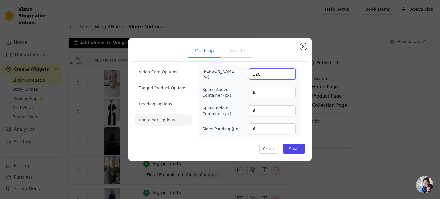
drag, startPoint x: 263, startPoint y: 74, endPoint x: 247, endPoint y: 74, distance: 16.3
click at [247, 74] on div "[PERSON_NAME] (%) 120" at bounding box center [248, 73] width 93 height 11
drag, startPoint x: 275, startPoint y: 71, endPoint x: 247, endPoint y: 70, distance: 28.1
click at [247, 70] on div "[PERSON_NAME] (%) 1500" at bounding box center [248, 73] width 93 height 11
type input "1500"
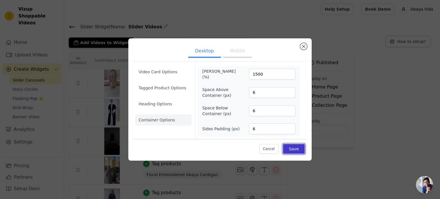
click at [292, 147] on button "Save" at bounding box center [294, 149] width 22 height 10
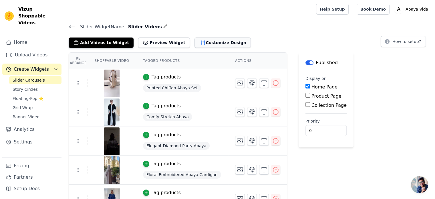
click at [212, 43] on button "Customize Design" at bounding box center [223, 43] width 56 height 10
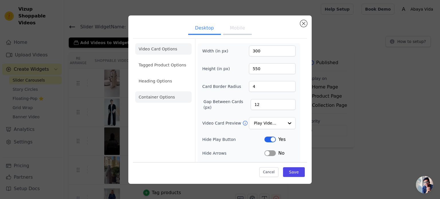
click at [162, 98] on li "Container Options" at bounding box center [163, 96] width 56 height 11
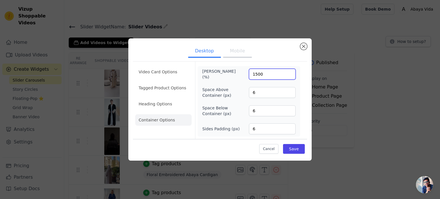
drag, startPoint x: 270, startPoint y: 73, endPoint x: 230, endPoint y: 71, distance: 40.1
click at [230, 71] on div "[PERSON_NAME] (%) 1500" at bounding box center [248, 73] width 93 height 11
type input "2500"
click at [294, 148] on button "Save" at bounding box center [294, 149] width 22 height 10
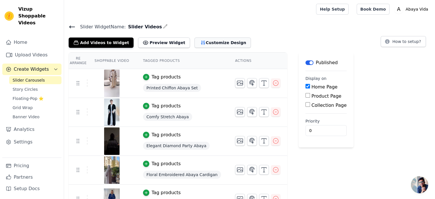
click at [214, 43] on button "Customize Design" at bounding box center [223, 43] width 56 height 10
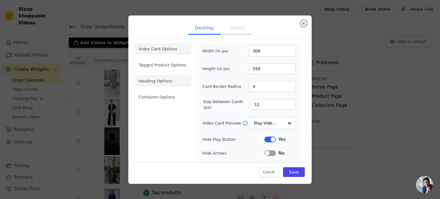
click at [168, 82] on li "Heading Options" at bounding box center [163, 80] width 56 height 11
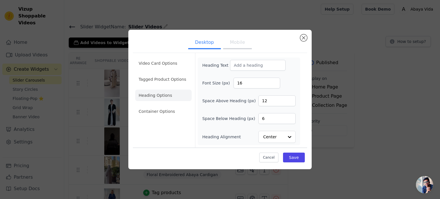
click at [234, 42] on button "Mobile" at bounding box center [237, 43] width 29 height 13
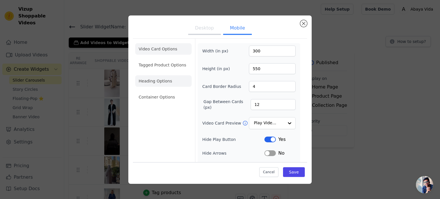
click at [169, 80] on li "Heading Options" at bounding box center [163, 80] width 56 height 11
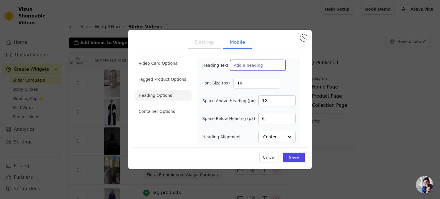
drag, startPoint x: 242, startPoint y: 67, endPoint x: 231, endPoint y: 67, distance: 11.2
click at [231, 67] on input "Heading Text" at bounding box center [258, 65] width 56 height 11
click at [298, 159] on button "Save" at bounding box center [294, 158] width 22 height 10
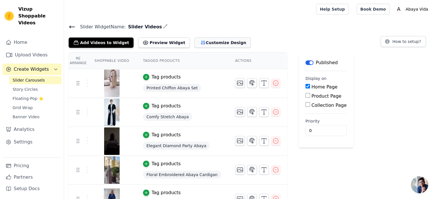
click at [195, 41] on button "Customize Design" at bounding box center [223, 43] width 56 height 10
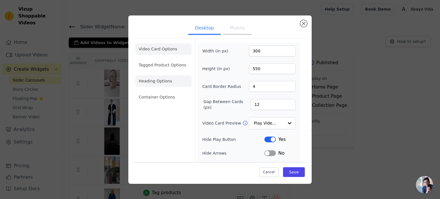
click at [163, 80] on li "Heading Options" at bounding box center [163, 80] width 56 height 11
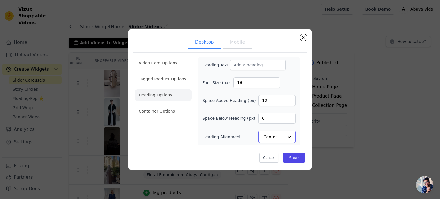
click at [270, 137] on input "Heading Alignment" at bounding box center [273, 136] width 20 height 11
click at [271, 122] on div "Left" at bounding box center [275, 123] width 35 height 12
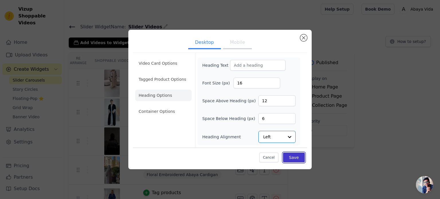
click at [290, 157] on button "Save" at bounding box center [294, 158] width 22 height 10
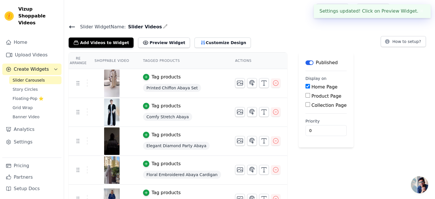
click at [194, 51] on div "Slider Widget Name: Slider Videos Add Videos to Widget Preview Widget Customize…" at bounding box center [249, 147] width 371 height 248
click at [203, 45] on button "Customize Design" at bounding box center [223, 43] width 56 height 10
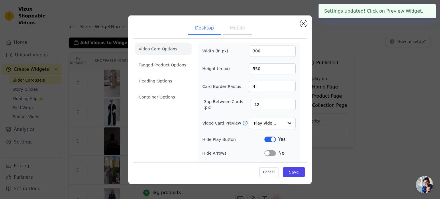
click at [234, 31] on button "Mobile" at bounding box center [237, 28] width 29 height 13
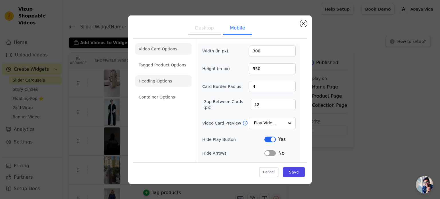
click at [167, 79] on li "Heading Options" at bounding box center [163, 80] width 56 height 11
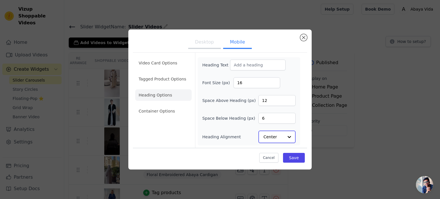
click at [277, 136] on input "Heading Alignment" at bounding box center [273, 136] width 20 height 11
click at [271, 122] on div "Left" at bounding box center [275, 123] width 35 height 12
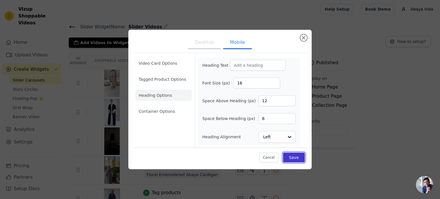
click at [291, 157] on button "Save" at bounding box center [294, 158] width 22 height 10
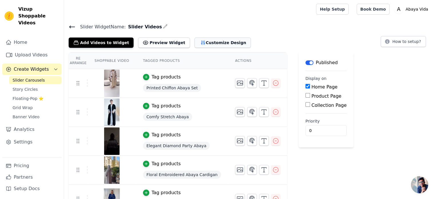
click at [202, 41] on button "Customize Design" at bounding box center [223, 43] width 56 height 10
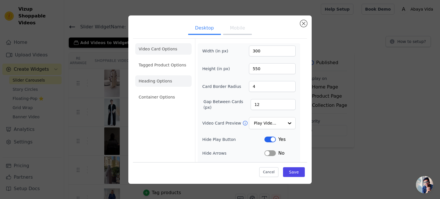
click at [169, 76] on li "Heading Options" at bounding box center [163, 80] width 56 height 11
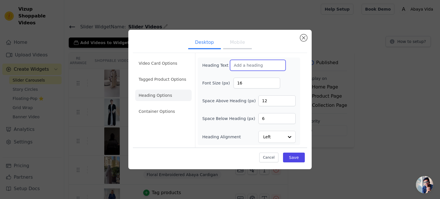
click at [267, 62] on input "Heading Text" at bounding box center [258, 65] width 56 height 11
click at [236, 43] on button "Mobile" at bounding box center [237, 43] width 29 height 13
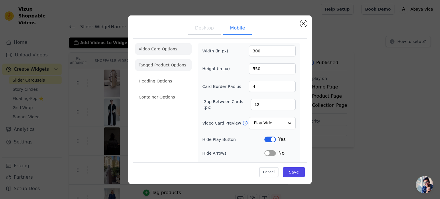
drag, startPoint x: 168, startPoint y: 81, endPoint x: 188, endPoint y: 75, distance: 20.2
click at [168, 81] on li "Heading Options" at bounding box center [163, 80] width 56 height 11
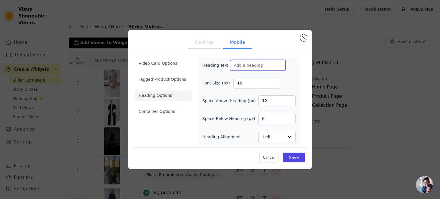
click at [258, 62] on input "Heading Text" at bounding box center [258, 65] width 56 height 11
click at [269, 157] on button "Cancel" at bounding box center [268, 158] width 19 height 10
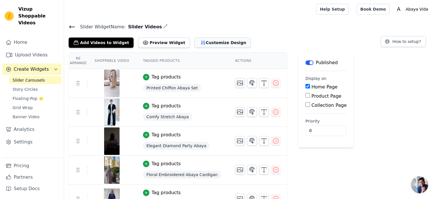
click at [215, 45] on button "Customize Design" at bounding box center [223, 43] width 56 height 10
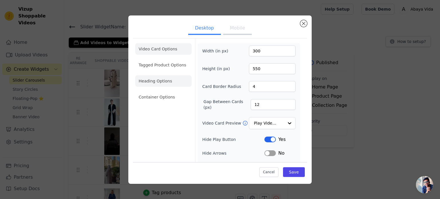
click at [168, 77] on li "Heading Options" at bounding box center [163, 80] width 56 height 11
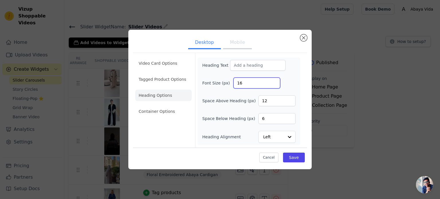
drag, startPoint x: 252, startPoint y: 84, endPoint x: 229, endPoint y: 81, distance: 23.7
click at [229, 81] on div "Font Size (px) 16" at bounding box center [248, 83] width 93 height 11
type input "0"
click at [236, 43] on button "Mobile" at bounding box center [237, 43] width 29 height 13
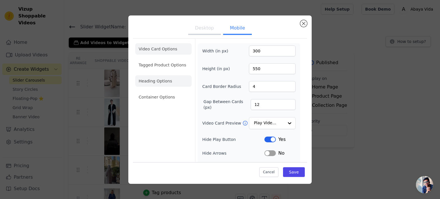
click at [176, 83] on li "Heading Options" at bounding box center [163, 80] width 56 height 11
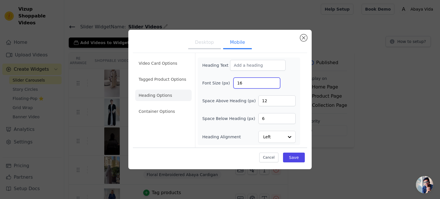
drag, startPoint x: 257, startPoint y: 84, endPoint x: 202, endPoint y: 78, distance: 55.9
click at [202, 78] on div "Font Size (px) 16" at bounding box center [248, 83] width 93 height 11
type input "0"
click at [289, 160] on button "Save" at bounding box center [294, 158] width 22 height 10
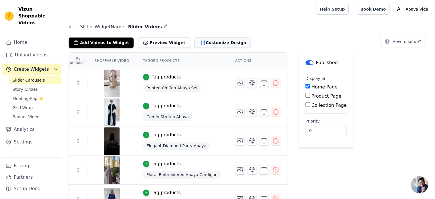
click at [199, 41] on button "Customize Design" at bounding box center [223, 43] width 56 height 10
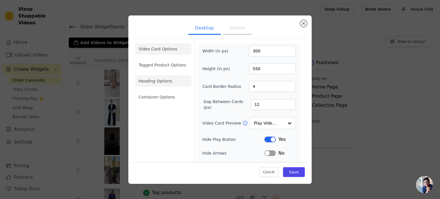
click at [165, 81] on li "Heading Options" at bounding box center [163, 80] width 56 height 11
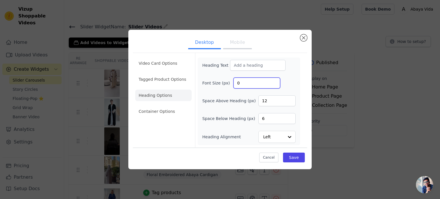
drag, startPoint x: 246, startPoint y: 82, endPoint x: 233, endPoint y: 79, distance: 14.2
click at [229, 84] on div "Font Size (px) 0" at bounding box center [248, 83] width 93 height 11
type input "1"
type input "0.1"
click at [239, 40] on button "Mobile" at bounding box center [237, 43] width 29 height 13
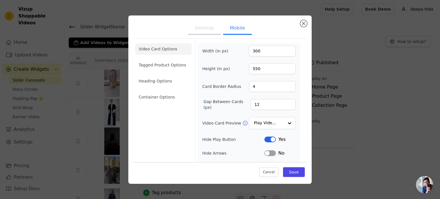
drag, startPoint x: 159, startPoint y: 86, endPoint x: 196, endPoint y: 84, distance: 37.0
click at [159, 86] on li "Heading Options" at bounding box center [163, 80] width 56 height 11
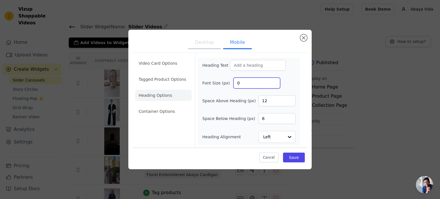
click at [251, 83] on input "0" at bounding box center [256, 83] width 47 height 11
type input "0.1"
click at [291, 155] on button "Save" at bounding box center [294, 158] width 22 height 10
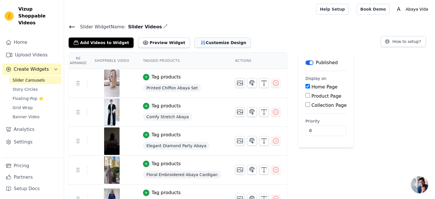
click at [228, 42] on button "Customize Design" at bounding box center [223, 43] width 56 height 10
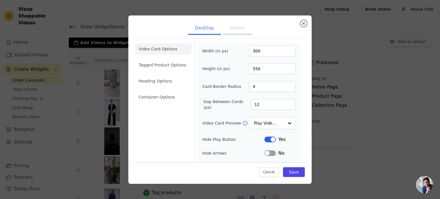
click at [233, 28] on button "Mobile" at bounding box center [237, 28] width 29 height 13
click at [200, 29] on button "Desktop" at bounding box center [204, 28] width 33 height 13
click at [225, 28] on button "Mobile" at bounding box center [237, 28] width 29 height 13
drag, startPoint x: 261, startPoint y: 50, endPoint x: 240, endPoint y: 50, distance: 20.0
click at [240, 50] on div "Width (in px) 300" at bounding box center [248, 51] width 93 height 11
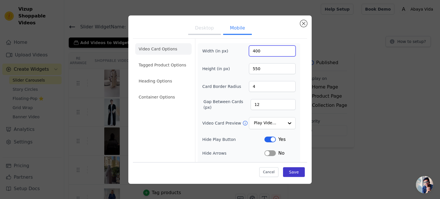
type input "400"
click at [292, 171] on button "Save" at bounding box center [294, 172] width 22 height 10
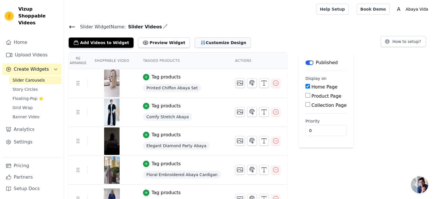
click at [209, 41] on button "Customize Design" at bounding box center [223, 43] width 56 height 10
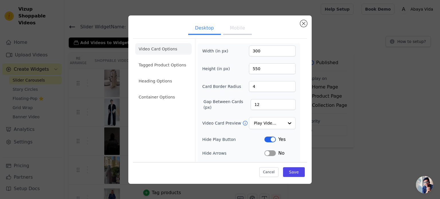
click at [234, 30] on button "Mobile" at bounding box center [237, 28] width 29 height 13
drag, startPoint x: 265, startPoint y: 52, endPoint x: 231, endPoint y: 51, distance: 33.5
click at [231, 51] on div "Width (in px) 400" at bounding box center [248, 51] width 93 height 11
type input "500"
drag, startPoint x: 252, startPoint y: 70, endPoint x: 236, endPoint y: 67, distance: 16.6
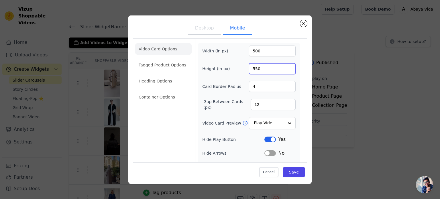
click at [236, 68] on div "Height (in px) 550" at bounding box center [248, 68] width 93 height 11
type input "600"
click at [289, 169] on button "Save" at bounding box center [294, 172] width 22 height 10
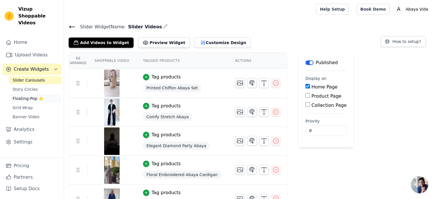
click at [28, 96] on span "Floating-Pop ⭐" at bounding box center [28, 99] width 31 height 6
